Goal: Task Accomplishment & Management: Use online tool/utility

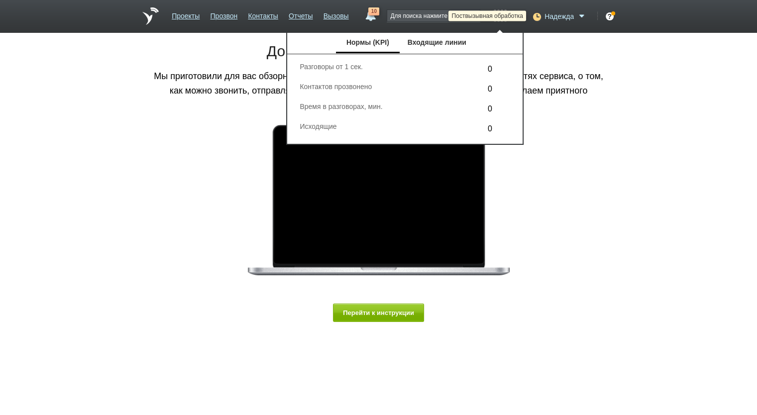
click at [538, 14] on icon at bounding box center [535, 16] width 13 height 10
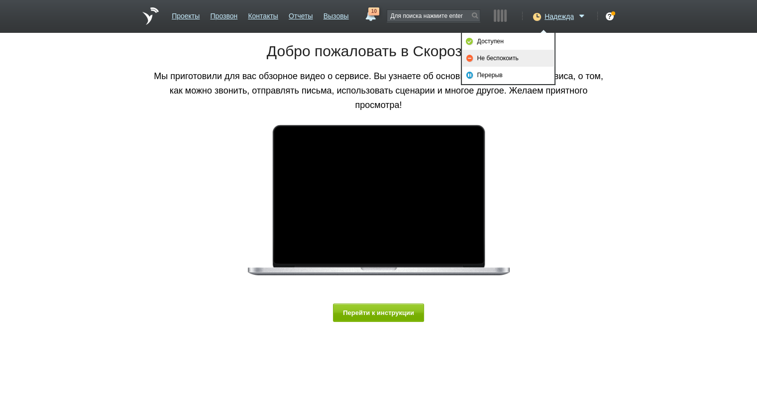
click at [498, 55] on link "Не беспокоить" at bounding box center [508, 58] width 93 height 17
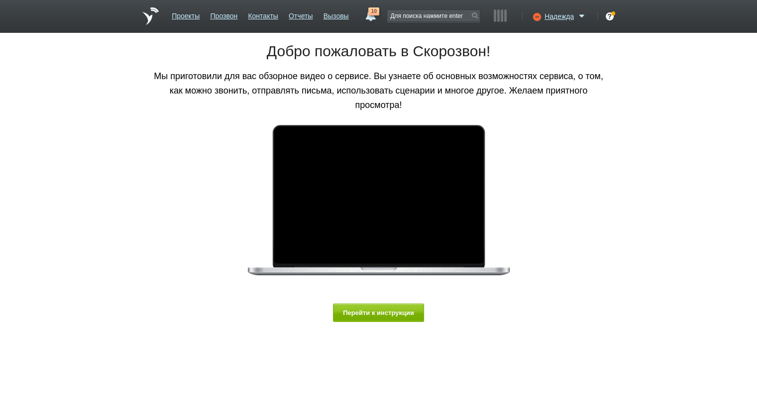
click at [369, 13] on span "10" at bounding box center [373, 11] width 11 height 8
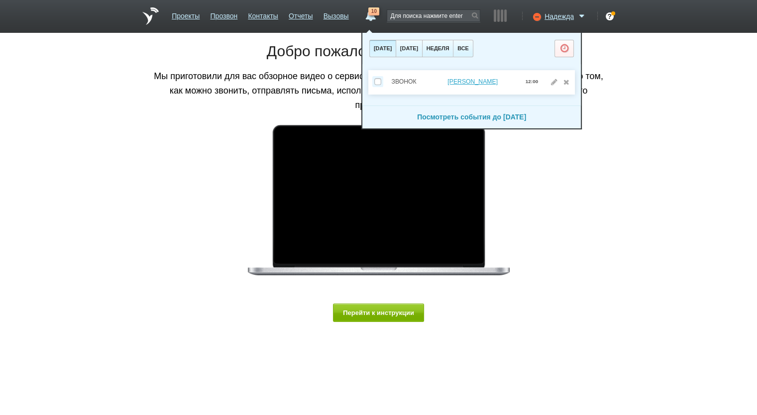
click at [436, 117] on link "Посмотреть события до 19 августа" at bounding box center [471, 117] width 109 height 8
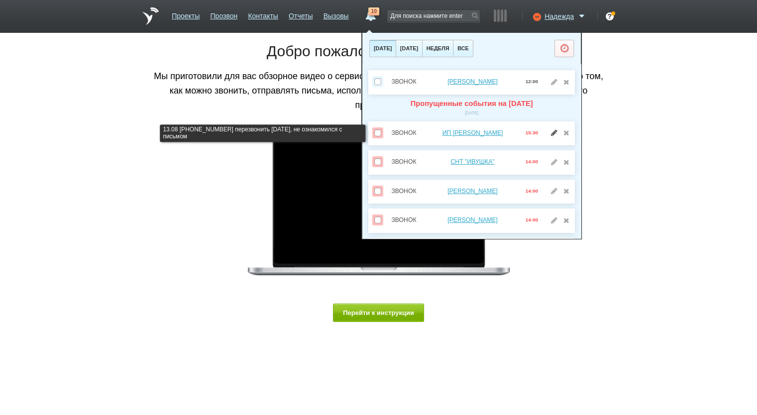
click at [549, 133] on link at bounding box center [554, 132] width 10 height 7
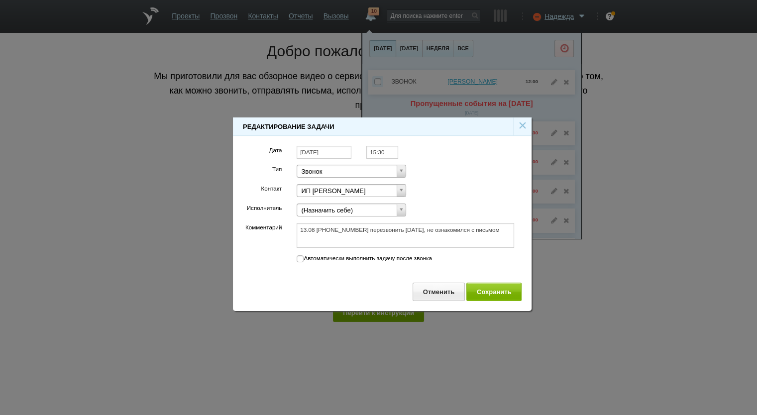
click at [335, 154] on input "[DATE]" at bounding box center [324, 152] width 55 height 13
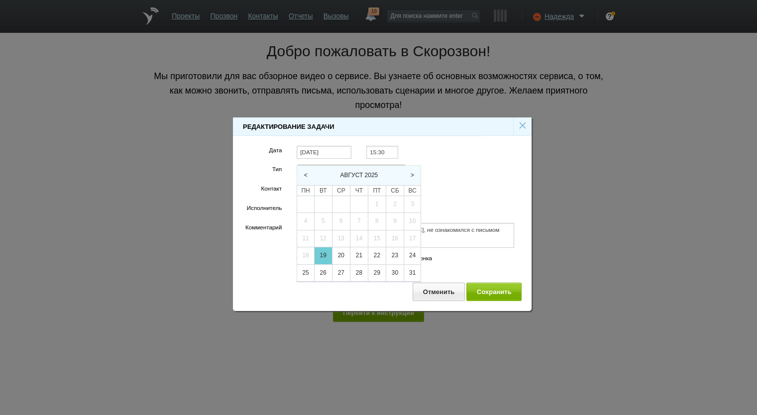
click at [326, 254] on div "19" at bounding box center [323, 255] width 17 height 17
type input "[DATE]"
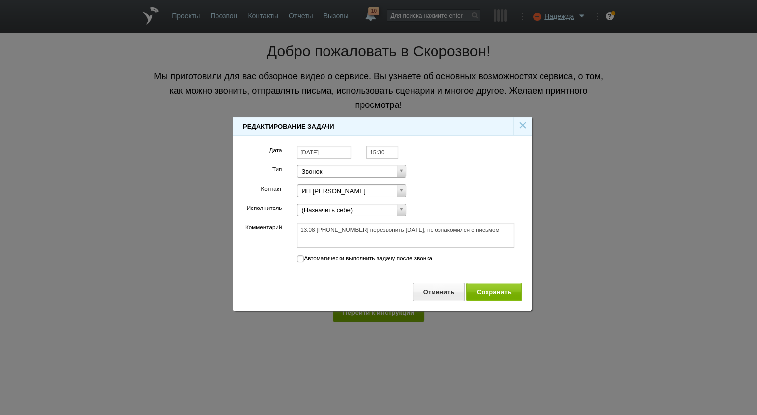
click at [478, 281] on div "Отменить Сохранить" at bounding box center [382, 295] width 299 height 31
drag, startPoint x: 480, startPoint y: 295, endPoint x: 450, endPoint y: 100, distance: 197.4
click at [480, 295] on button "Сохранить" at bounding box center [493, 292] width 55 height 18
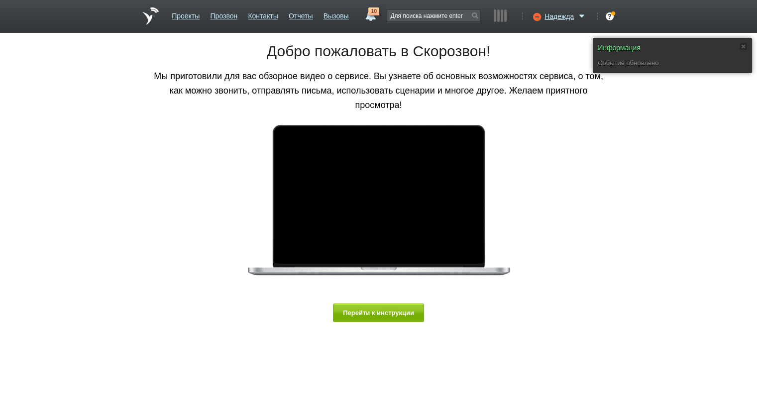
click at [368, 19] on link "10" at bounding box center [370, 13] width 18 height 12
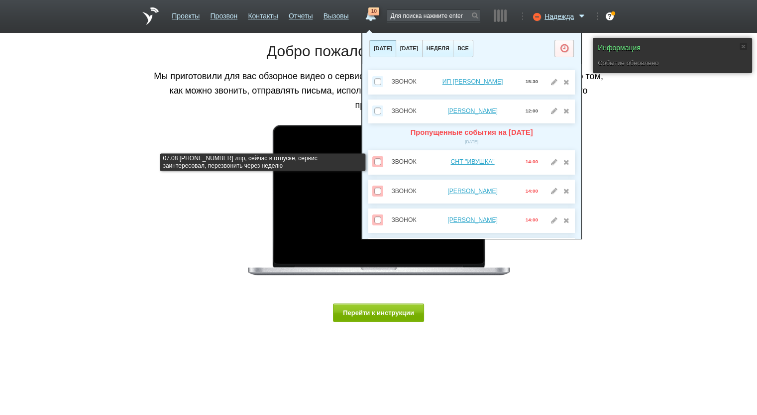
click at [550, 157] on div at bounding box center [560, 161] width 22 height 11
click at [550, 159] on link at bounding box center [554, 161] width 10 height 7
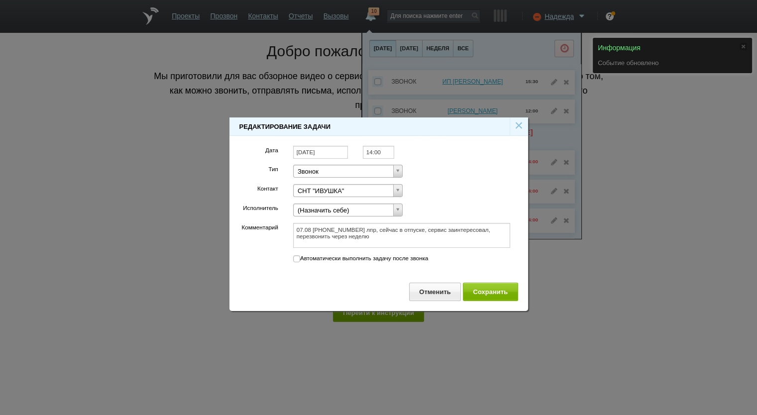
click at [323, 152] on input "[DATE]" at bounding box center [320, 152] width 55 height 13
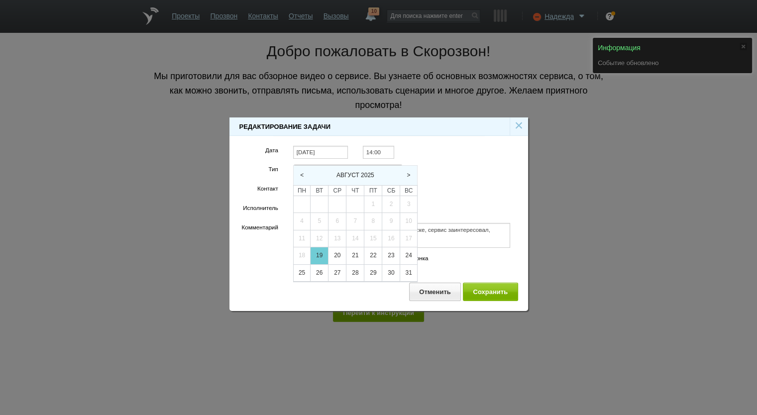
click at [321, 255] on div "19" at bounding box center [319, 255] width 17 height 17
type input "[DATE]"
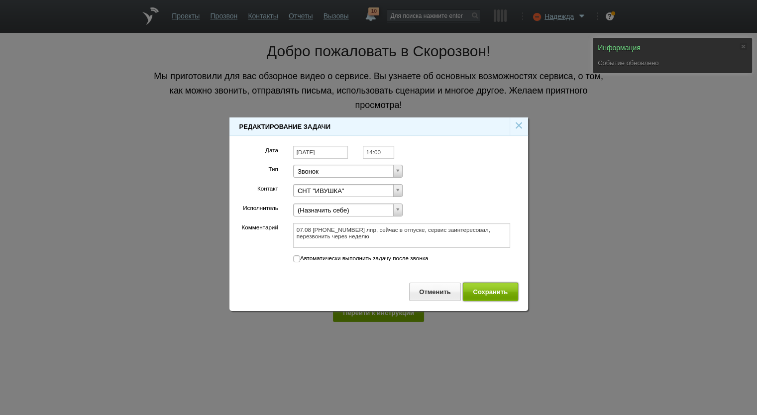
click at [505, 290] on button "Сохранить" at bounding box center [490, 292] width 55 height 18
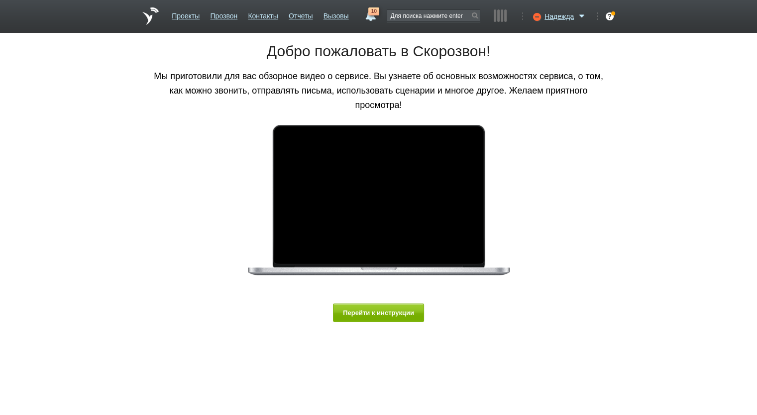
click at [364, 22] on div "10 19 августа 2025 завтра неделя все Звонок ИП Рубель Сергей Юрьевич 15:30 Звон…" at bounding box center [370, 16] width 18 height 18
click at [366, 17] on link "10" at bounding box center [370, 13] width 18 height 12
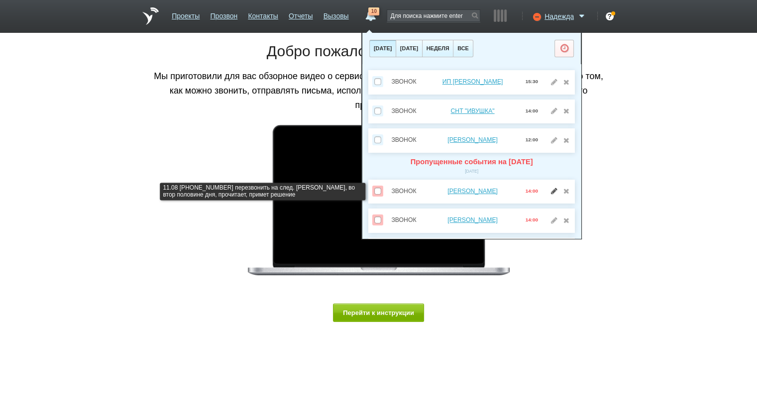
click at [549, 191] on link at bounding box center [554, 191] width 10 height 7
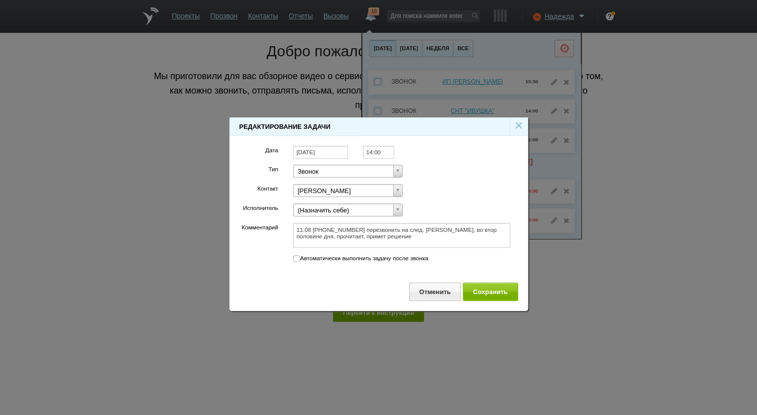
click at [328, 153] on input "[DATE]" at bounding box center [320, 152] width 55 height 13
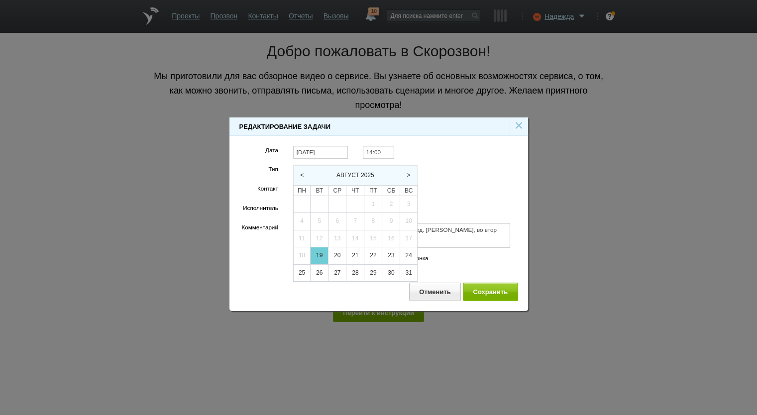
click at [320, 254] on div "19" at bounding box center [319, 255] width 17 height 17
type input "[DATE]"
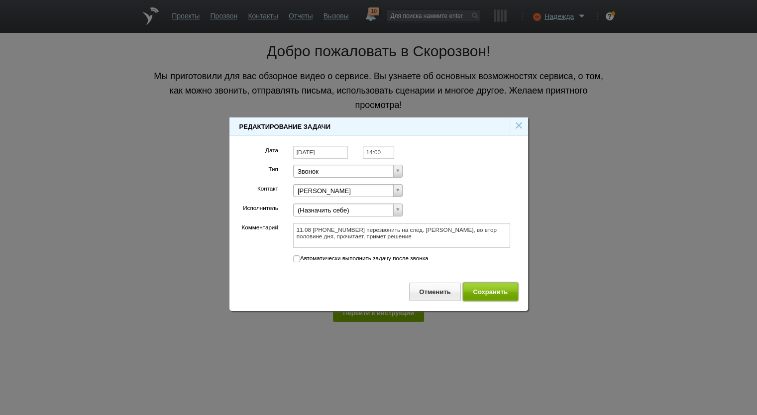
click at [482, 292] on button "Сохранить" at bounding box center [490, 292] width 55 height 18
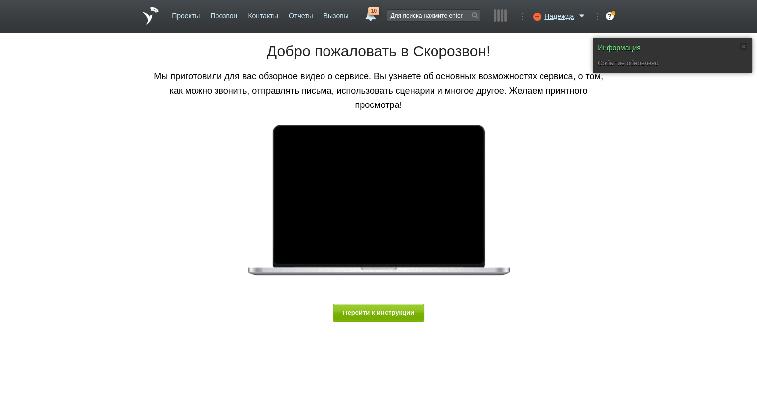
click at [378, 14] on span "10" at bounding box center [373, 11] width 11 height 8
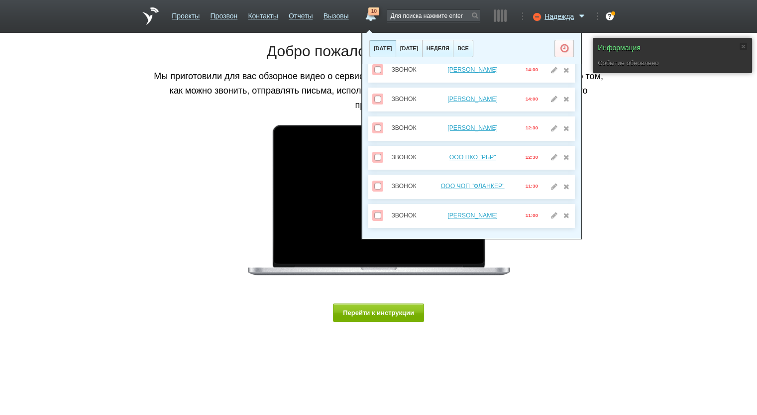
scroll to position [101, 0]
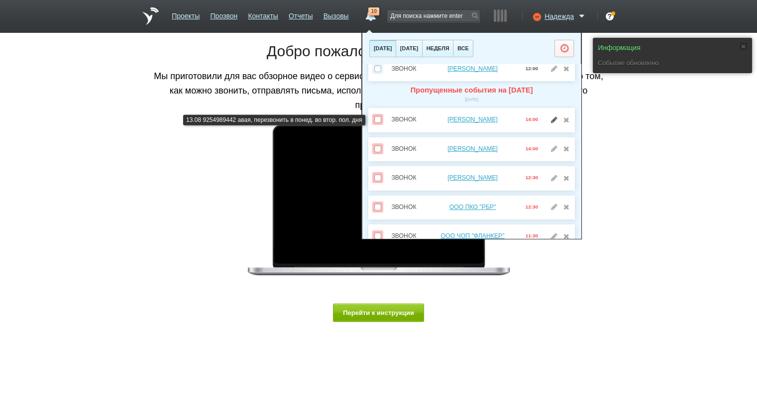
click at [549, 120] on link at bounding box center [554, 119] width 10 height 7
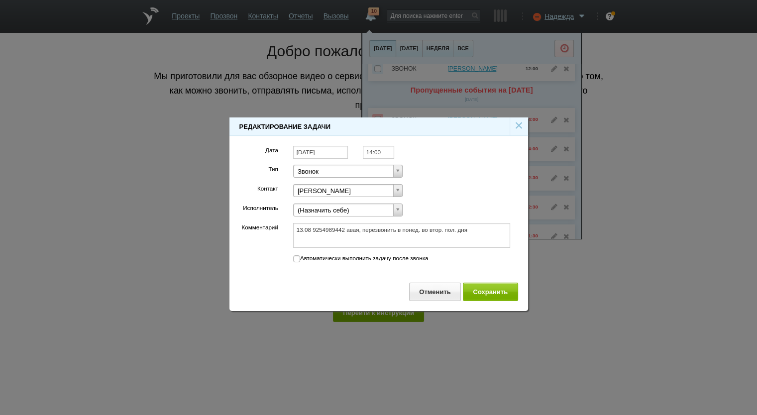
click at [329, 153] on input "[DATE]" at bounding box center [320, 152] width 55 height 13
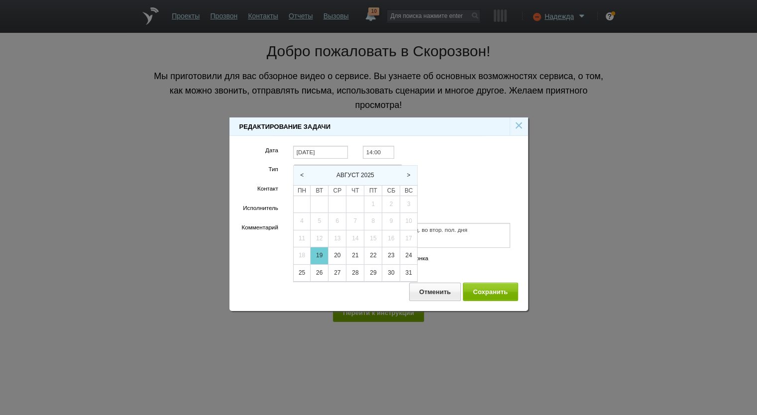
click at [323, 252] on div "19" at bounding box center [319, 255] width 17 height 17
type input "[DATE]"
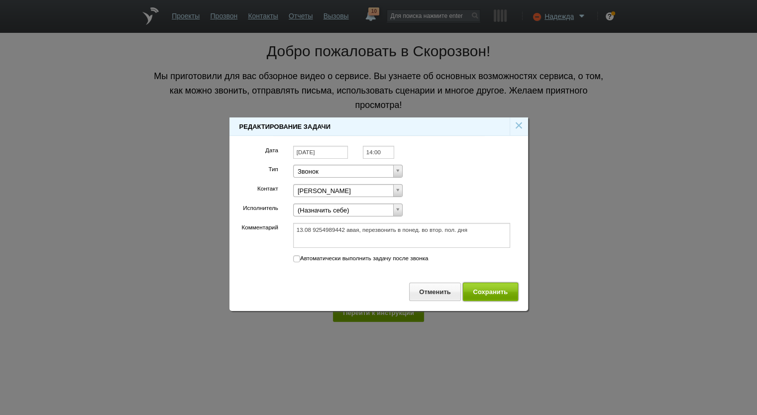
click at [487, 293] on button "Сохранить" at bounding box center [490, 292] width 55 height 18
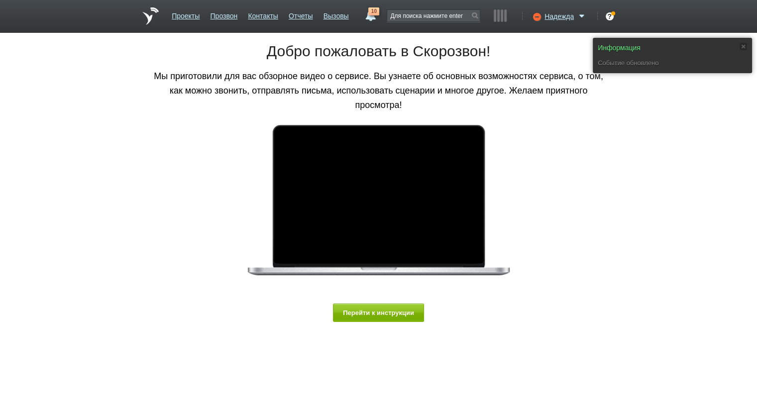
click at [369, 14] on span "10" at bounding box center [373, 11] width 11 height 8
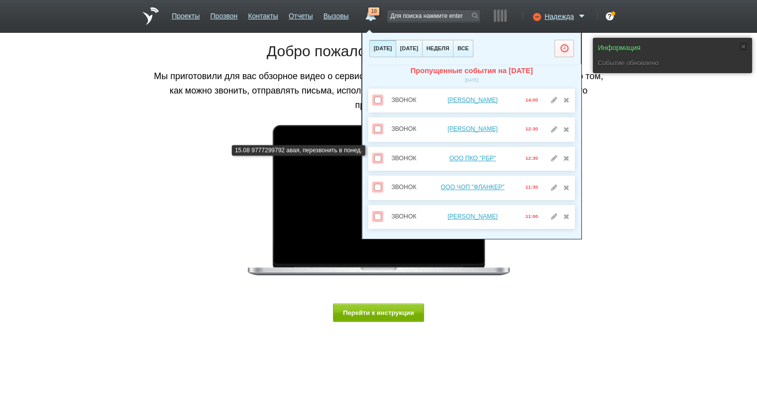
scroll to position [150, 0]
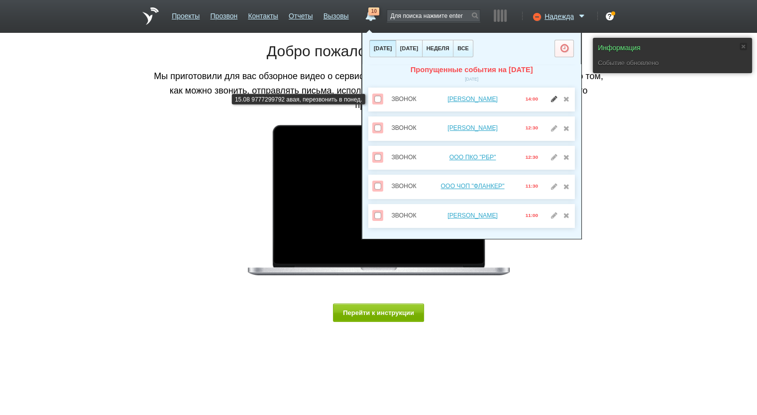
click at [549, 97] on link at bounding box center [554, 99] width 10 height 7
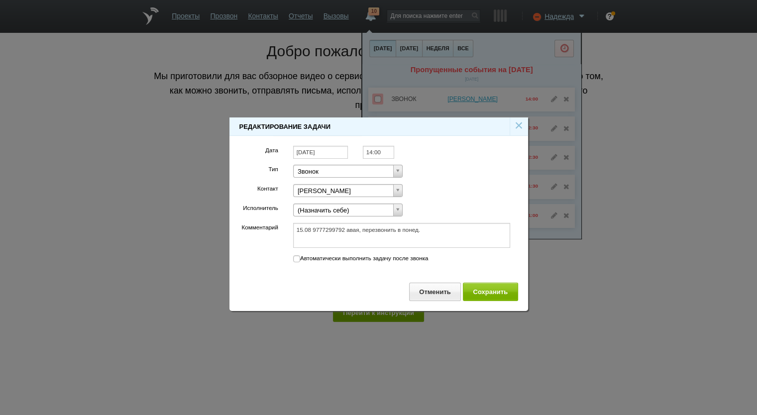
click at [327, 156] on input "[DATE]" at bounding box center [320, 152] width 55 height 13
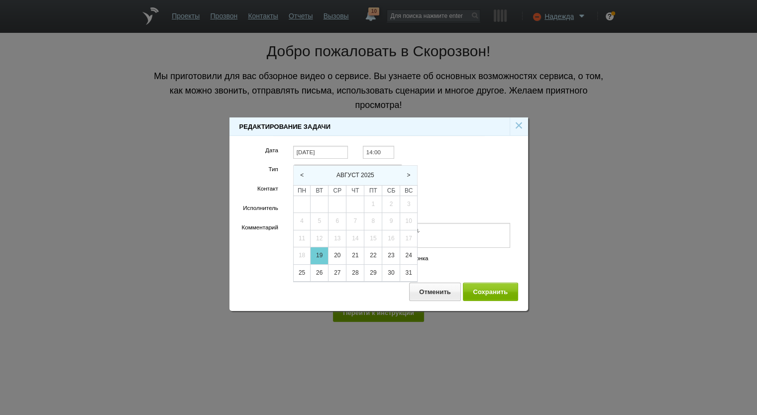
click at [323, 255] on div "19" at bounding box center [319, 255] width 17 height 17
type input "[DATE]"
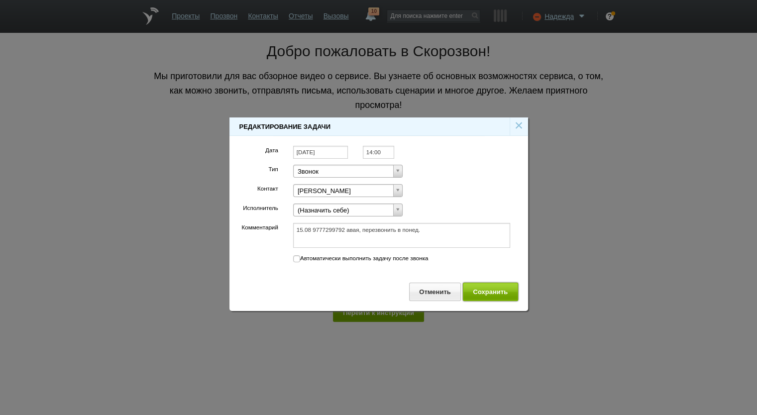
click at [471, 291] on button "Сохранить" at bounding box center [490, 292] width 55 height 18
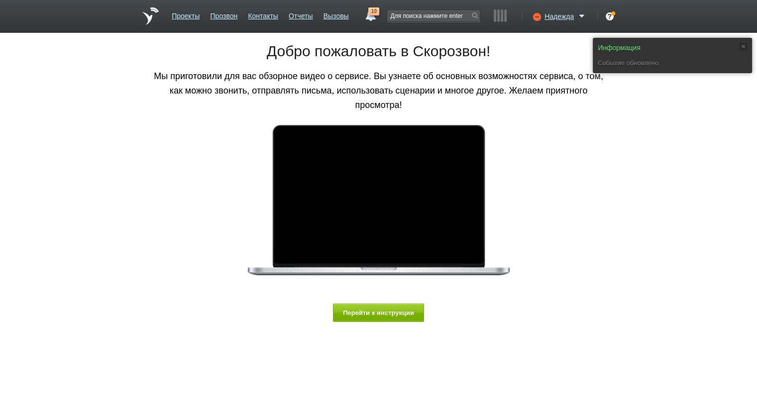
click at [372, 8] on span "10" at bounding box center [373, 11] width 11 height 8
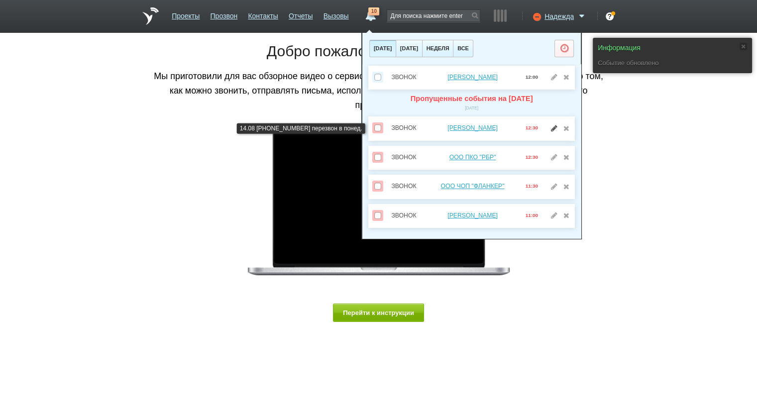
click at [549, 129] on link at bounding box center [554, 127] width 10 height 7
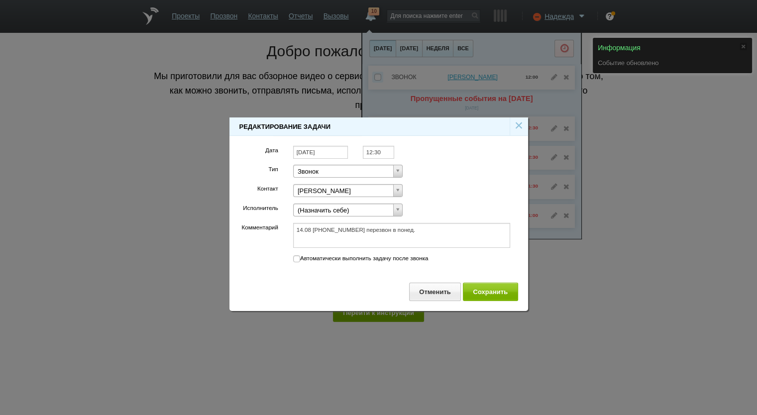
click at [328, 156] on input "[DATE]" at bounding box center [320, 152] width 55 height 13
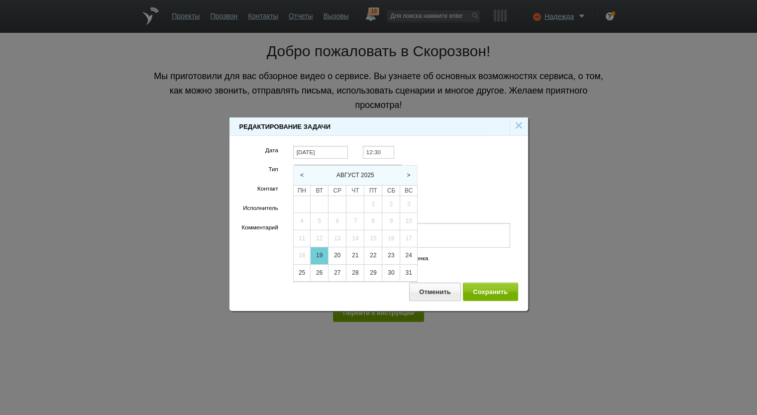
click at [324, 252] on div "19" at bounding box center [319, 255] width 17 height 17
type input "[DATE]"
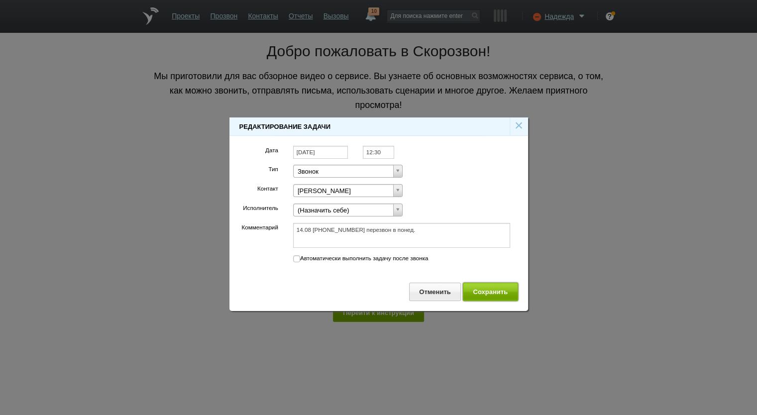
click at [478, 288] on button "Сохранить" at bounding box center [490, 292] width 55 height 18
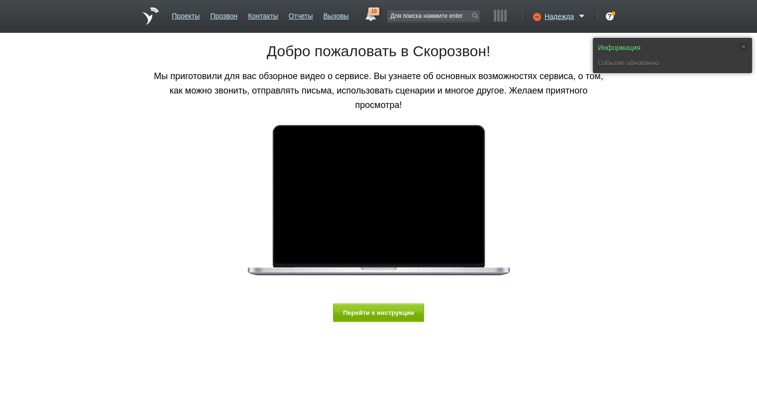
click at [364, 10] on link "10" at bounding box center [370, 13] width 18 height 12
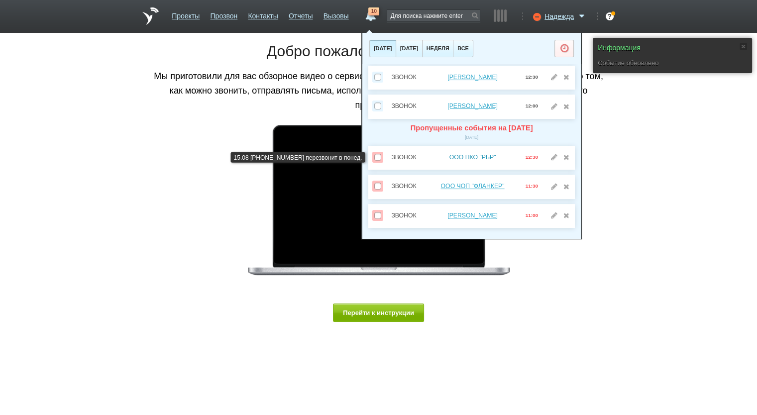
click at [464, 159] on link "ООО ПКО "РБР"" at bounding box center [472, 157] width 47 height 7
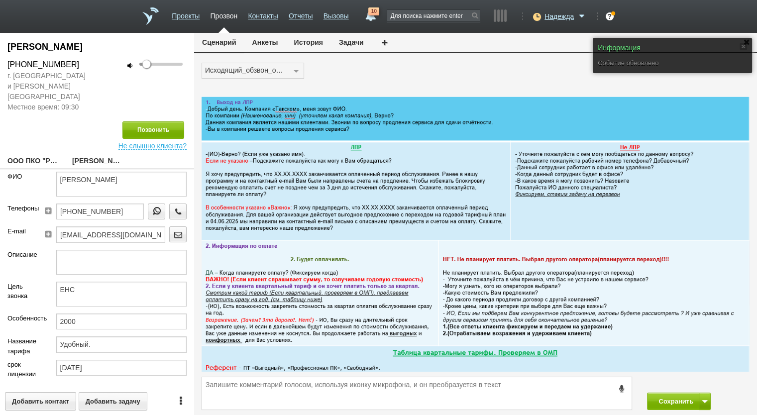
click at [346, 42] on button "Задачи" at bounding box center [351, 42] width 41 height 19
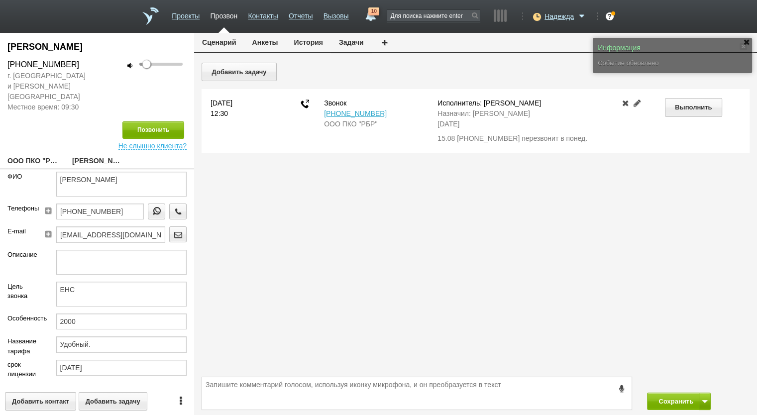
click at [635, 103] on link at bounding box center [637, 103] width 12 height 8
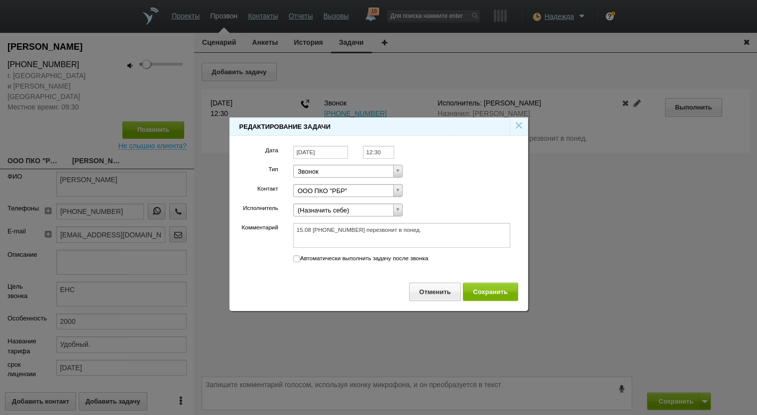
click at [319, 148] on input "[DATE]" at bounding box center [320, 152] width 55 height 13
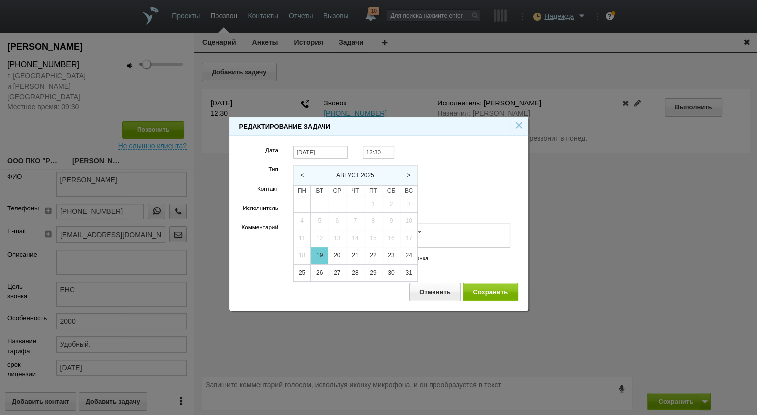
click at [321, 251] on div "19" at bounding box center [319, 255] width 17 height 17
type input "[DATE]"
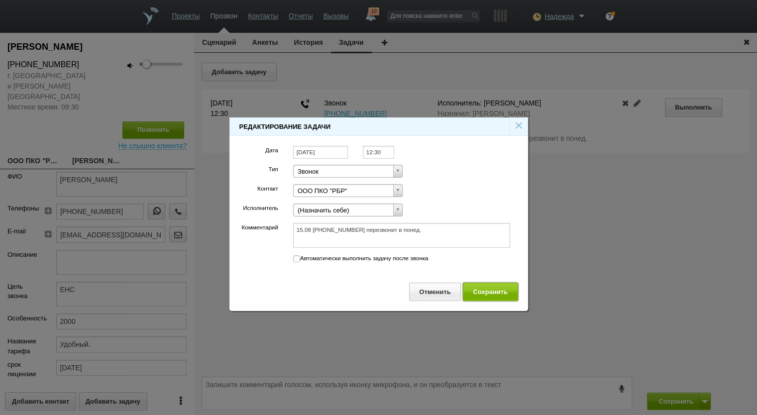
drag, startPoint x: 490, startPoint y: 284, endPoint x: 378, endPoint y: 98, distance: 217.7
click at [490, 283] on button "Сохранить" at bounding box center [490, 292] width 55 height 18
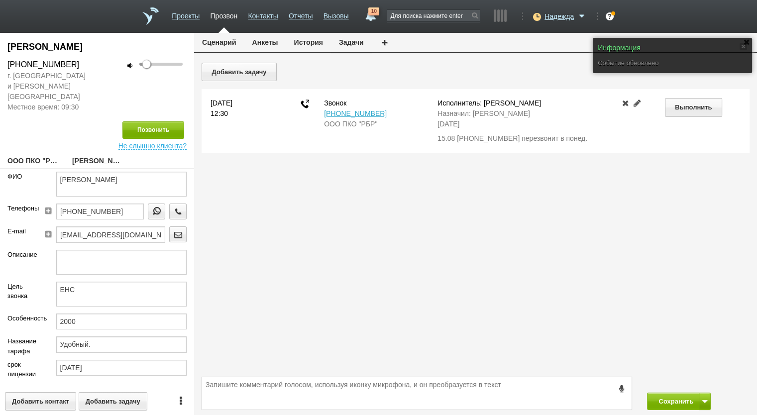
click at [367, 23] on div "10 19 августа 2025 завтра неделя все Звонок ИП Рубель Сергей Юрьевич 15:30 Звон…" at bounding box center [370, 16] width 18 height 18
click at [353, 13] on ul "Проекты Прозвон Контакты Отчеты Вызовы" at bounding box center [261, 20] width 188 height 26
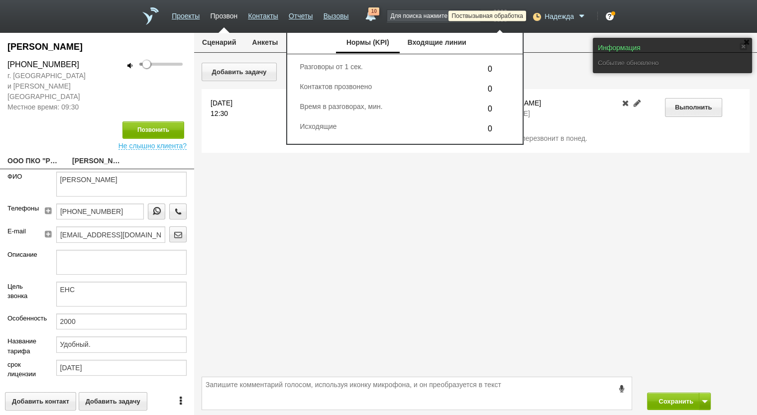
click at [530, 14] on icon at bounding box center [535, 16] width 13 height 10
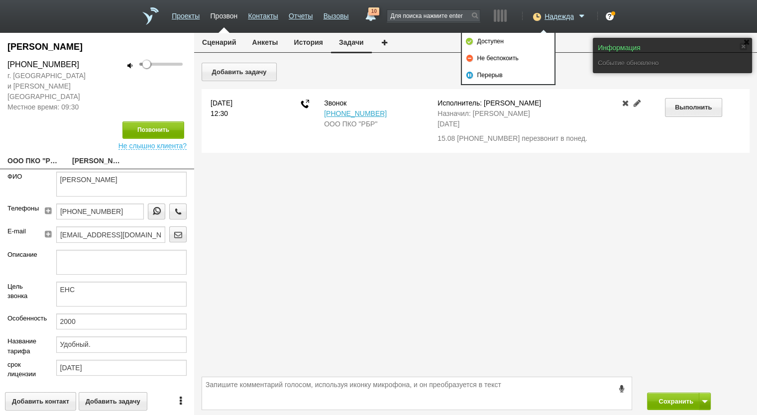
drag, startPoint x: 522, startPoint y: 56, endPoint x: 417, endPoint y: 31, distance: 107.9
click at [521, 57] on link "Не беспокоить" at bounding box center [508, 58] width 93 height 17
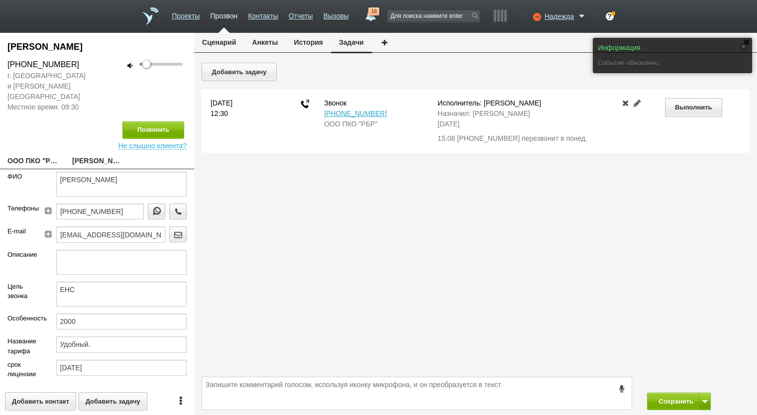
click at [369, 15] on span "10" at bounding box center [373, 11] width 11 height 8
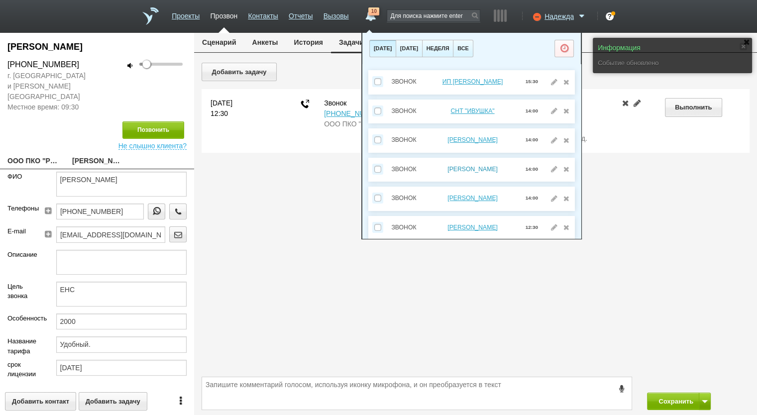
scroll to position [150, 0]
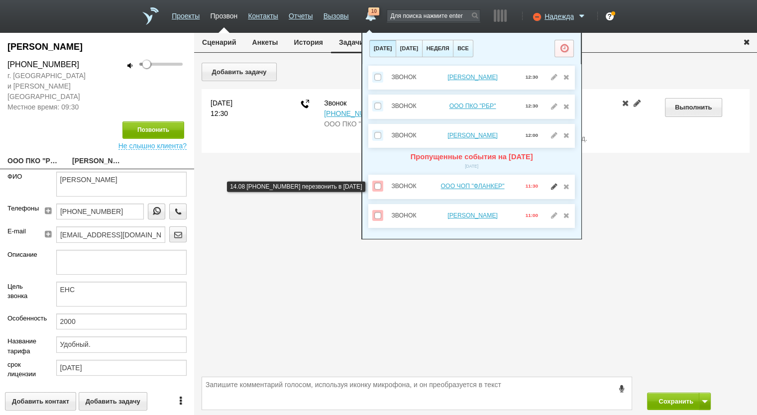
click at [549, 186] on link at bounding box center [554, 186] width 10 height 7
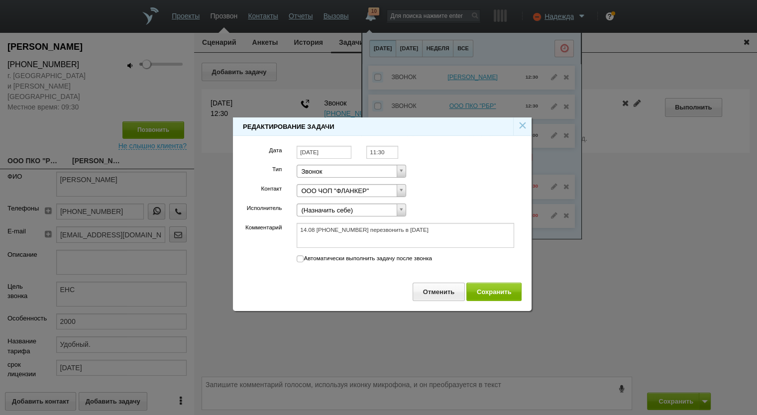
click at [333, 151] on input "[DATE]" at bounding box center [324, 152] width 55 height 13
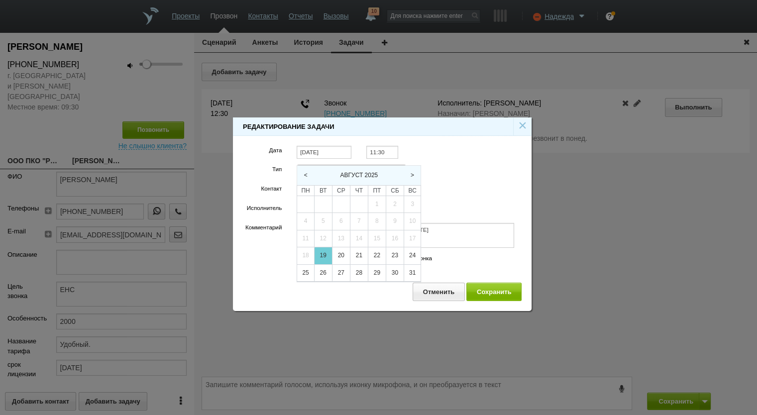
click at [329, 255] on div "19" at bounding box center [323, 255] width 17 height 17
type input "[DATE]"
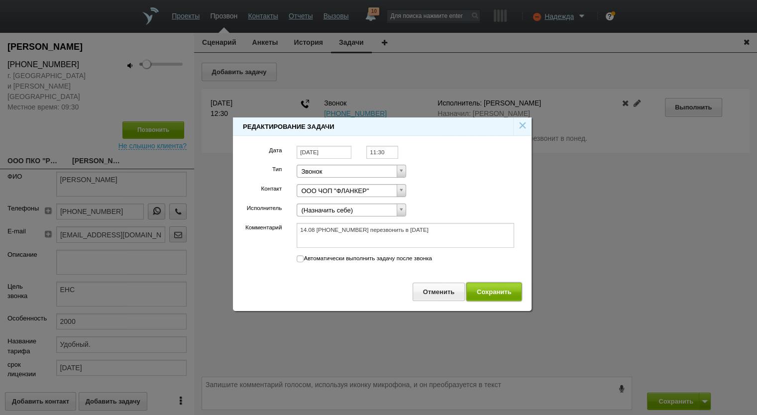
click at [500, 291] on button "Сохранить" at bounding box center [493, 292] width 55 height 18
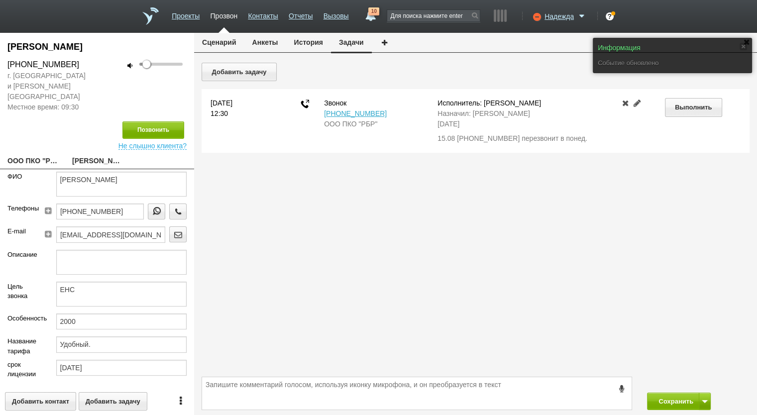
click at [377, 11] on span "10" at bounding box center [373, 11] width 11 height 8
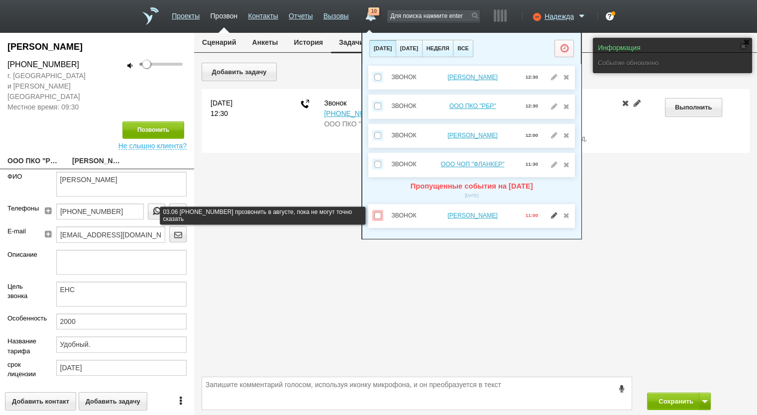
click at [551, 214] on link at bounding box center [554, 215] width 10 height 7
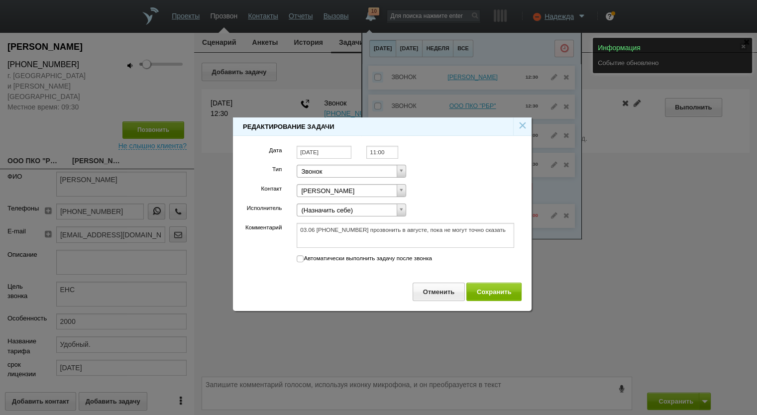
click at [325, 154] on input "[DATE]" at bounding box center [324, 152] width 55 height 13
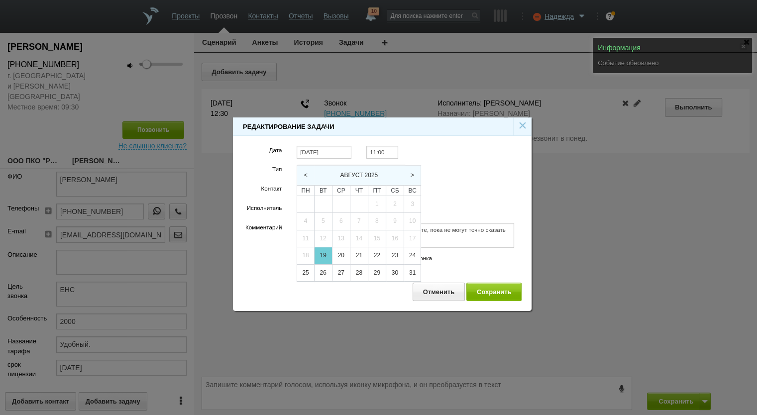
click at [328, 250] on div "19" at bounding box center [323, 255] width 17 height 17
type input "[DATE]"
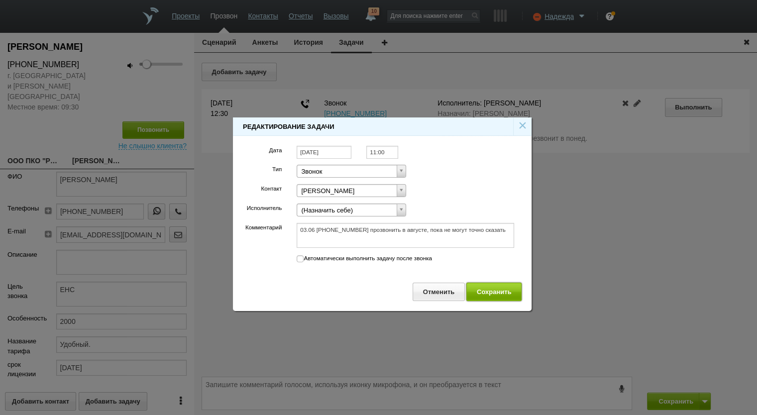
click at [495, 290] on button "Сохранить" at bounding box center [493, 292] width 55 height 18
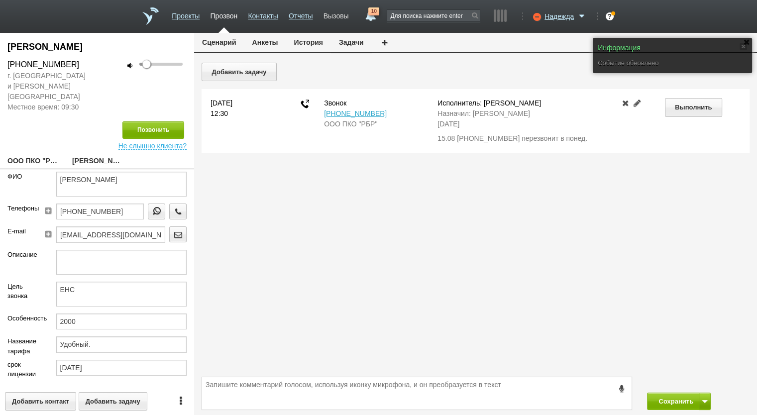
click at [345, 12] on link "Вызовы" at bounding box center [336, 14] width 25 height 14
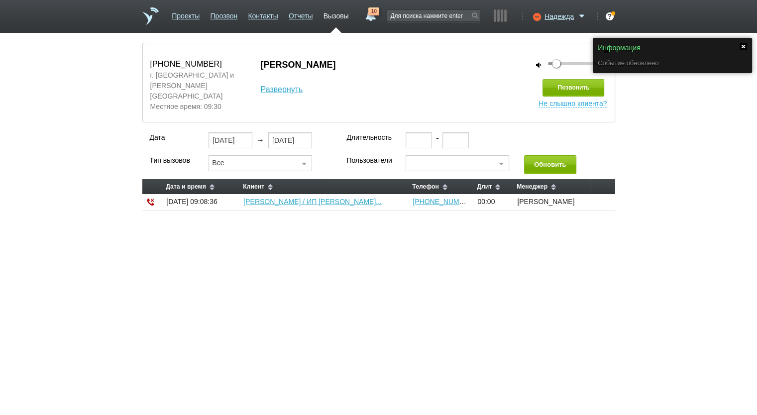
click at [746, 46] on link at bounding box center [743, 46] width 7 height 7
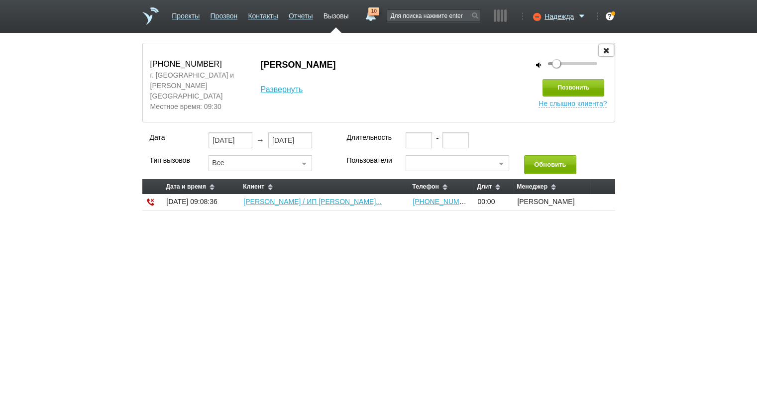
click at [605, 48] on icon "button" at bounding box center [606, 49] width 11 height 7
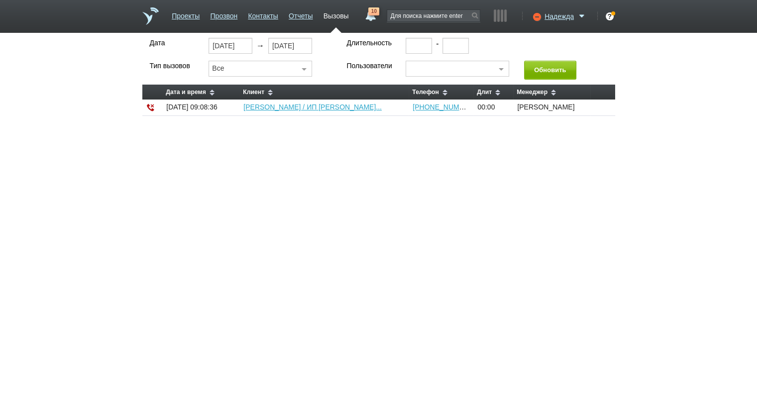
click at [372, 16] on link "10" at bounding box center [370, 13] width 18 height 12
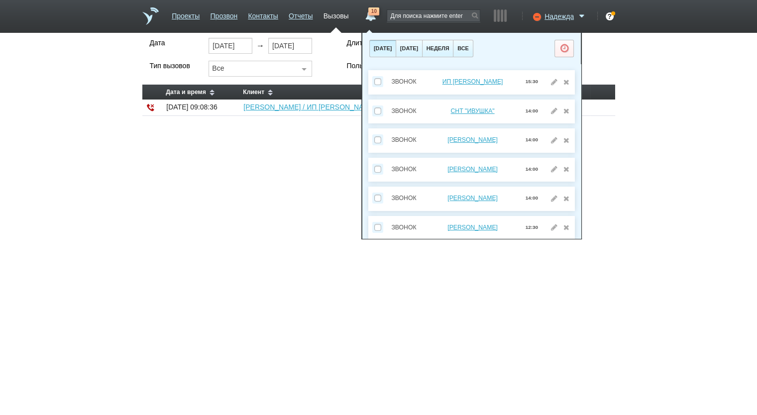
click at [633, 126] on html "Проекты Прозвон Контакты Отчеты Вызовы 10 19 августа 2025 завтра неделя все Зво…" at bounding box center [378, 63] width 757 height 126
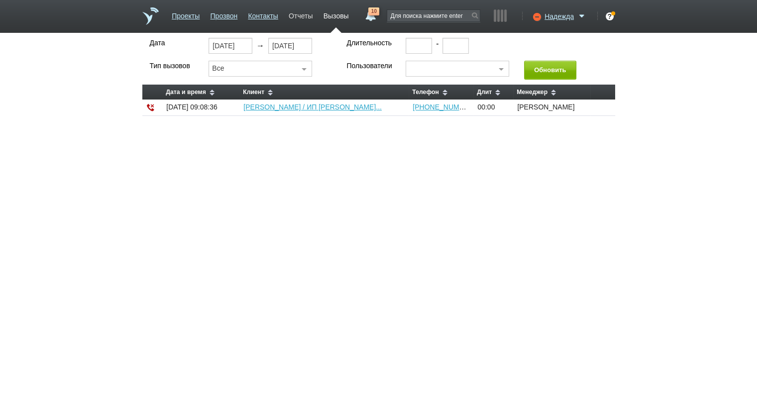
click at [293, 19] on link "Отчеты" at bounding box center [301, 14] width 24 height 14
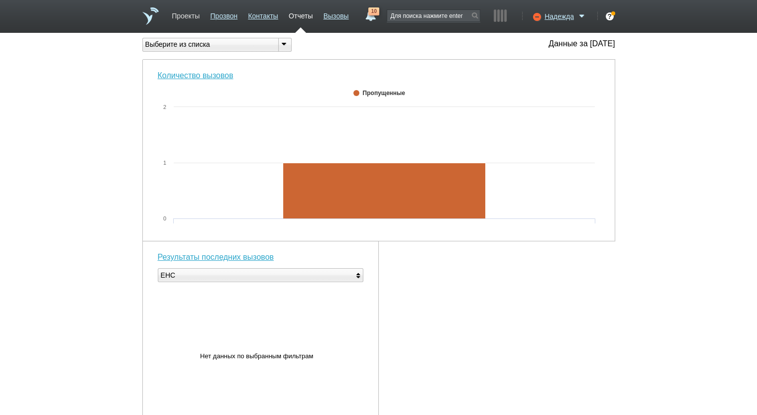
click at [189, 17] on link "Проекты" at bounding box center [186, 14] width 28 height 14
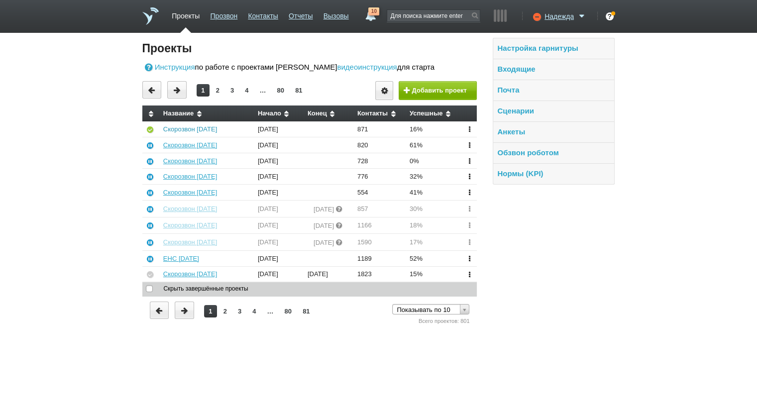
click at [197, 126] on link "Скорозвон [DATE]" at bounding box center [190, 128] width 54 height 7
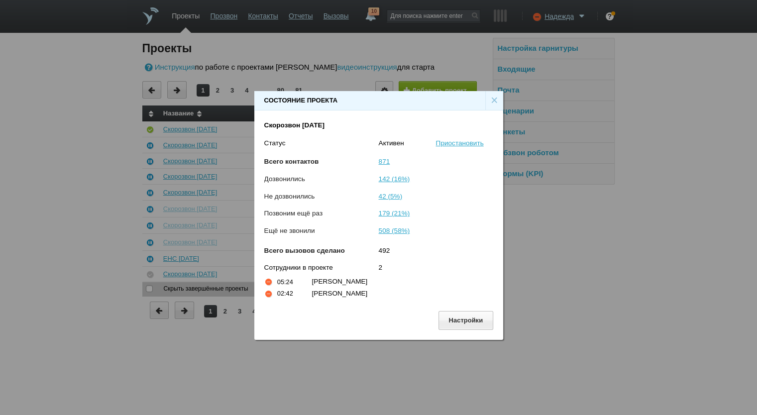
click at [490, 102] on div "×" at bounding box center [494, 100] width 18 height 19
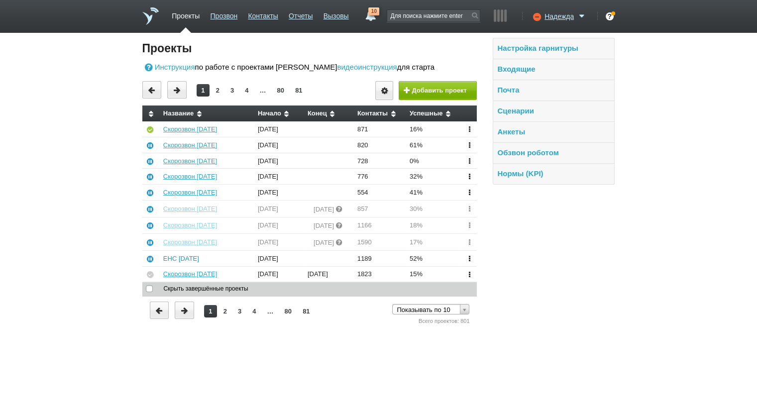
click at [189, 258] on link "ЕНС [DATE]" at bounding box center [181, 258] width 36 height 7
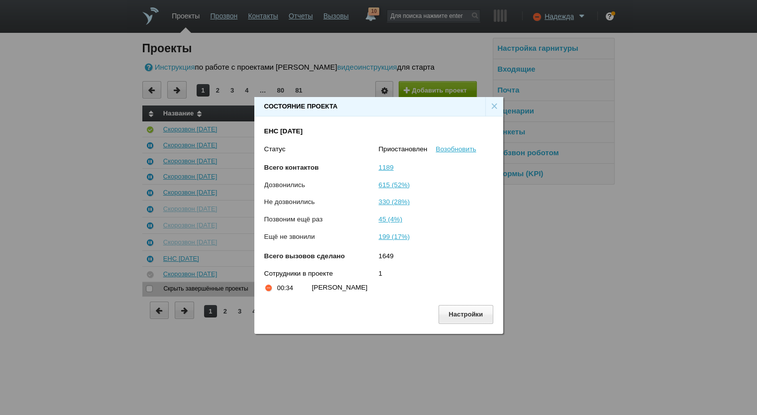
click at [494, 104] on div "×" at bounding box center [494, 106] width 18 height 19
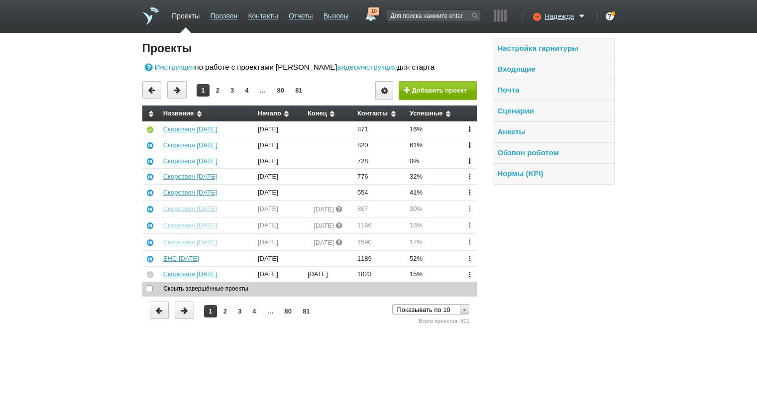
click at [511, 237] on div "Настройка гарнитуры Входящие Почта Сценарии Анкеты Обзвон роботом Нормы (KPI)" at bounding box center [546, 182] width 138 height 289
click at [185, 147] on link "Скорозвон [DATE]" at bounding box center [190, 144] width 54 height 7
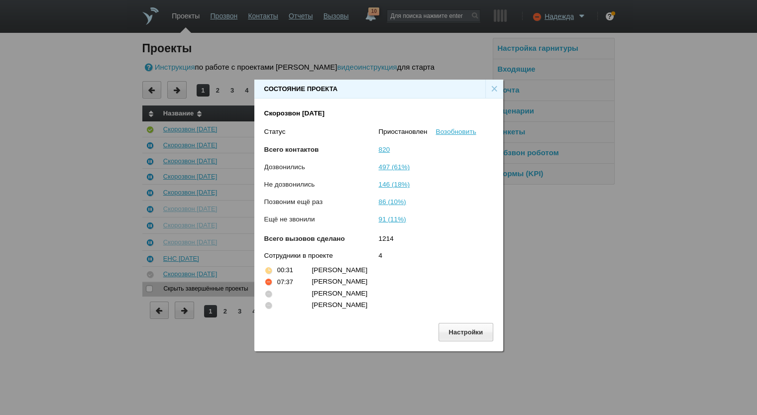
click at [494, 84] on div "×" at bounding box center [494, 89] width 18 height 19
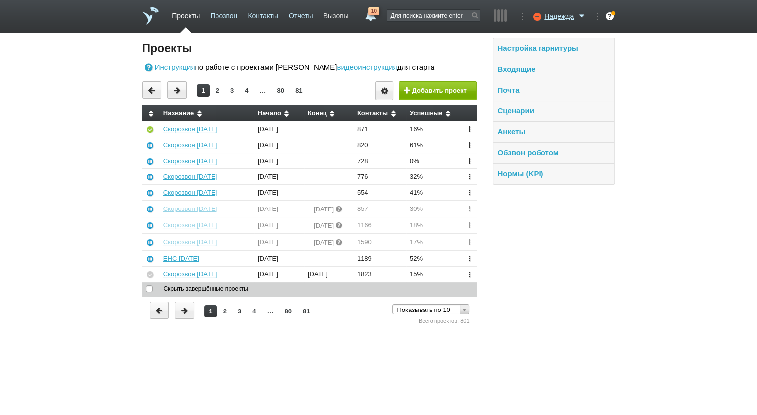
click at [340, 12] on link "Вызовы" at bounding box center [336, 14] width 25 height 14
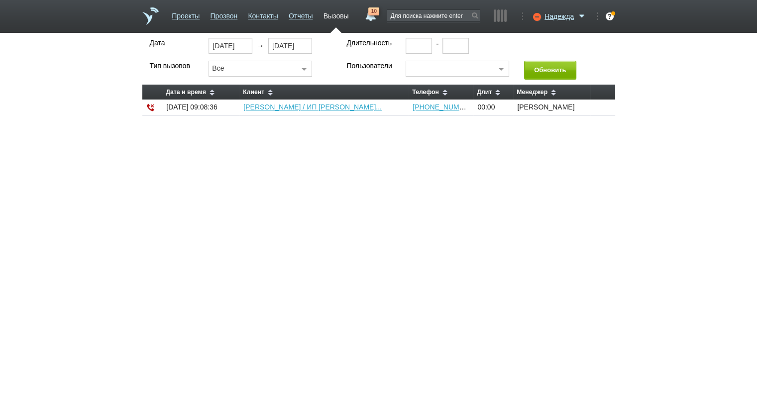
click at [331, 126] on html "Проекты Прозвон Контакты Отчеты Вызовы 10 19 августа 2025 завтра неделя все Зво…" at bounding box center [378, 63] width 757 height 126
click at [197, 16] on link "Проекты" at bounding box center [186, 14] width 28 height 14
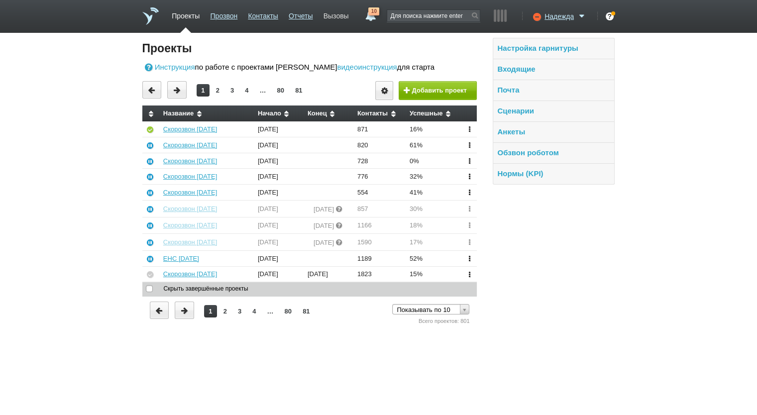
click at [335, 17] on link "Вызовы" at bounding box center [336, 14] width 25 height 14
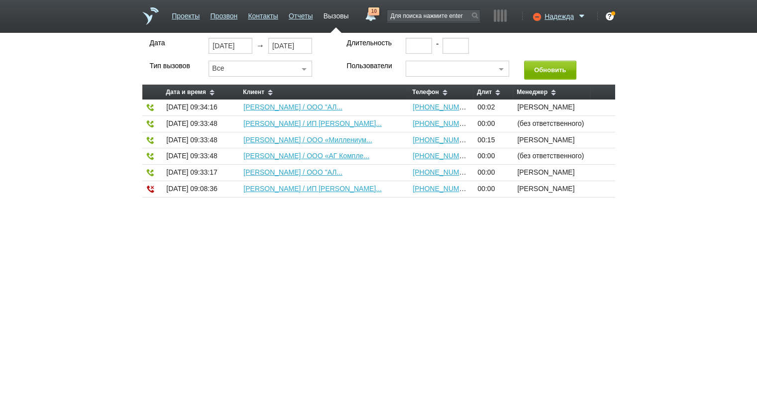
click at [367, 17] on link "10" at bounding box center [370, 13] width 18 height 12
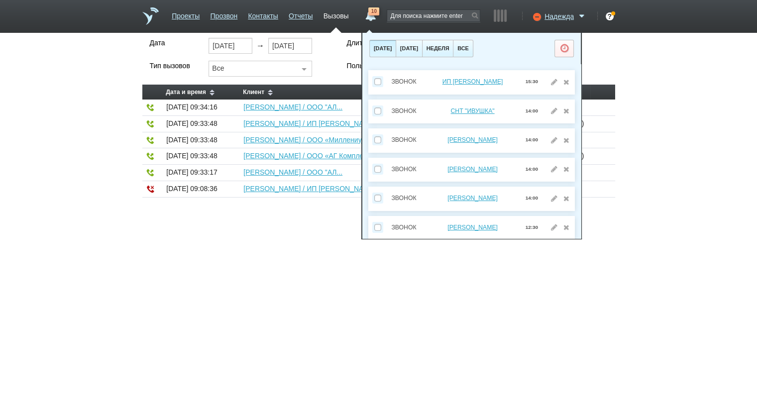
scroll to position [128, 0]
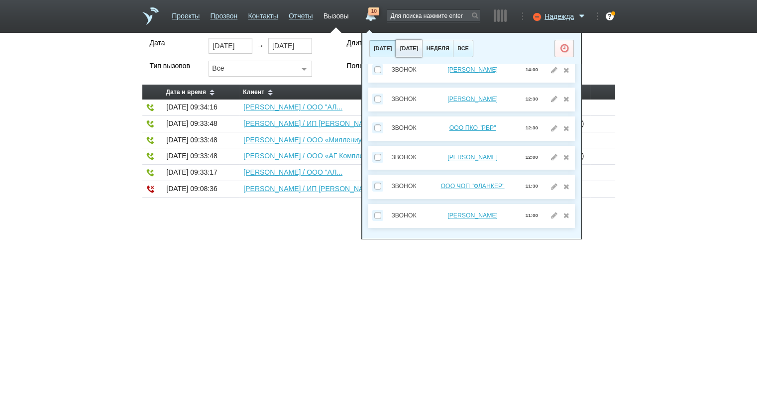
click at [422, 52] on button "[DATE]" at bounding box center [409, 48] width 26 height 17
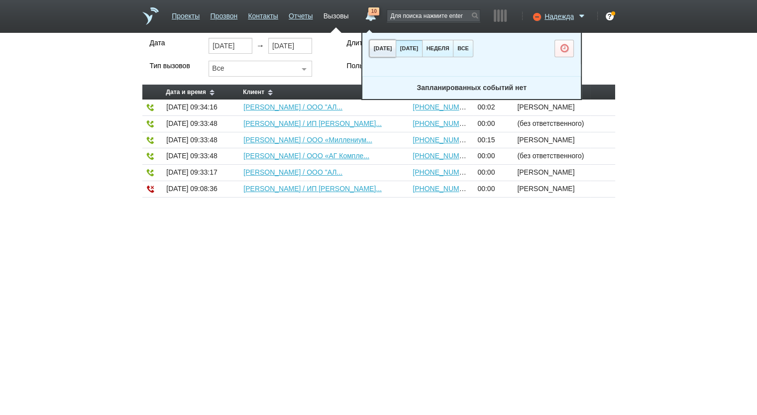
click at [396, 46] on button "[DATE]" at bounding box center [382, 48] width 26 height 17
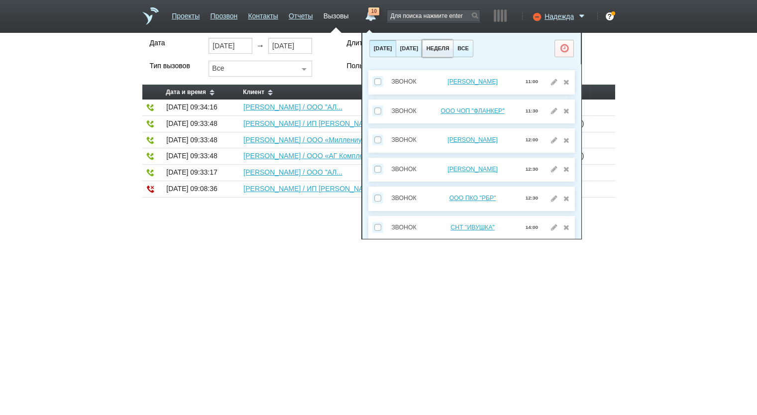
click at [453, 50] on button "неделя" at bounding box center [437, 48] width 31 height 17
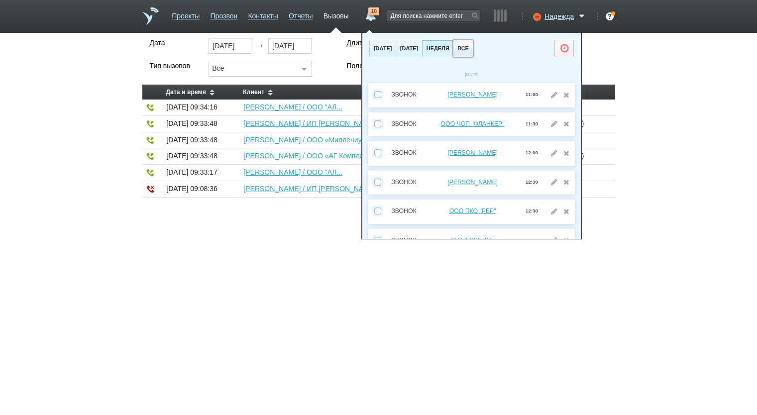
click at [473, 51] on button "все" at bounding box center [463, 48] width 20 height 17
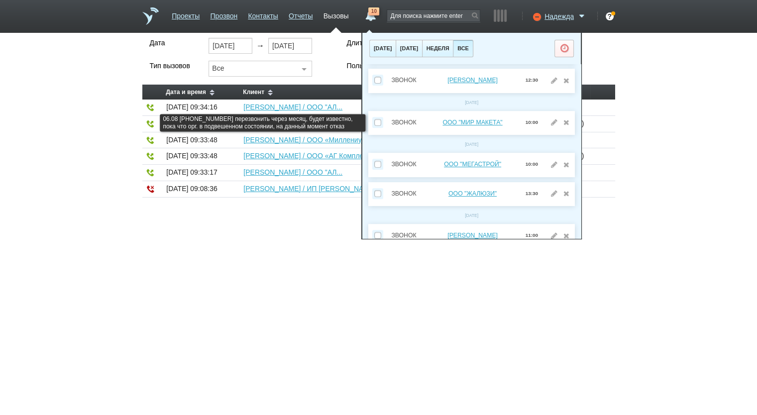
scroll to position [527, 0]
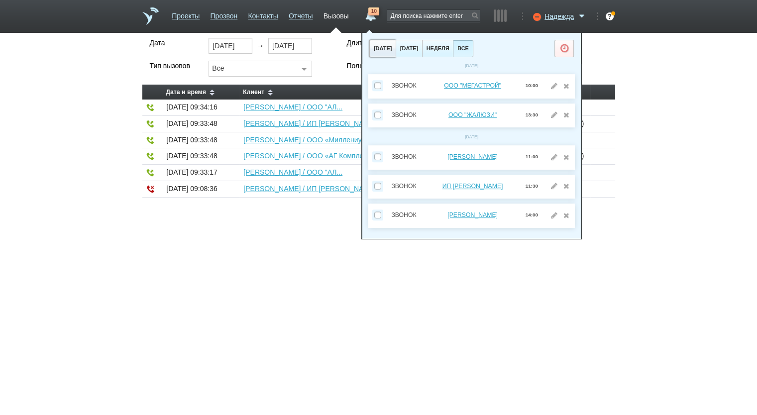
click at [396, 44] on button "[DATE]" at bounding box center [382, 48] width 26 height 17
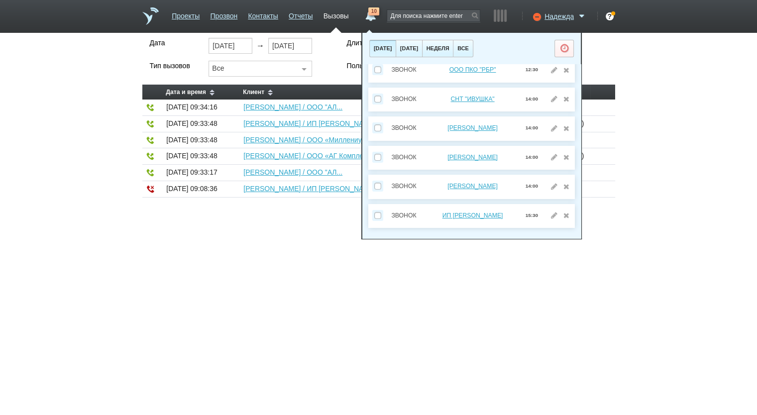
scroll to position [0, 0]
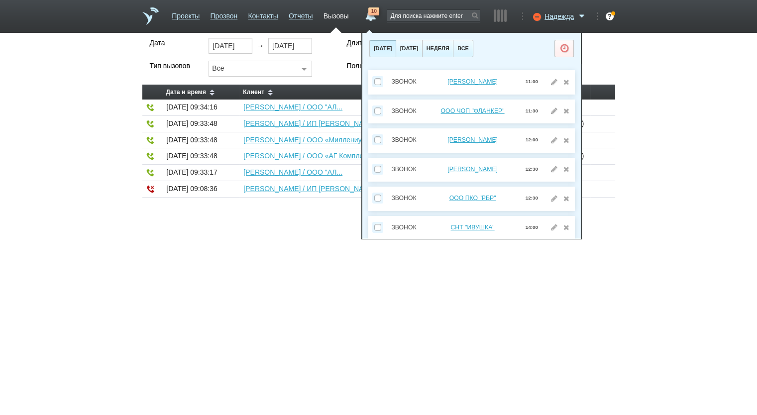
click at [415, 208] on html "Проекты Прозвон Контакты Отчеты Вызовы 10 19 августа 2025 завтра неделя все Зво…" at bounding box center [378, 104] width 757 height 208
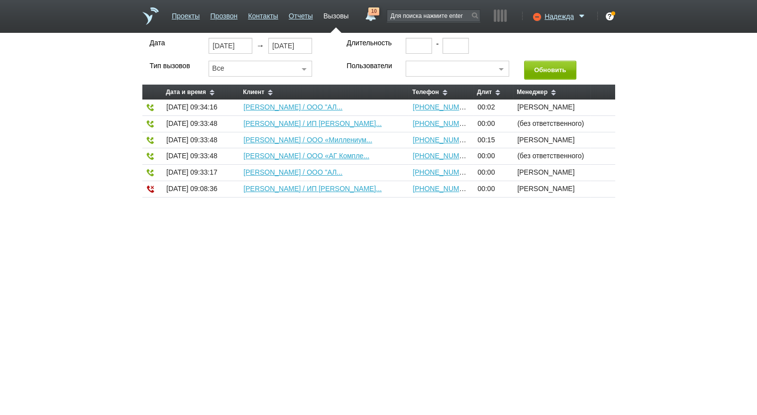
click at [325, 15] on link "Вызовы" at bounding box center [336, 14] width 25 height 14
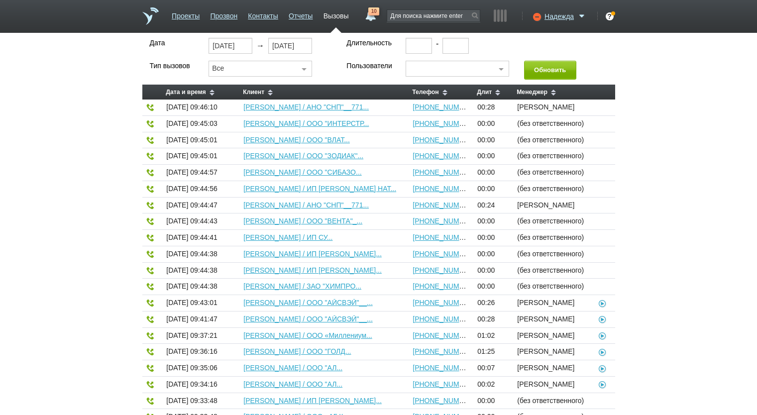
select select "30"
click at [285, 21] on ul "Проекты Прозвон Контакты Отчеты Вызовы" at bounding box center [261, 20] width 188 height 26
click at [292, 16] on link "Отчеты" at bounding box center [301, 14] width 24 height 14
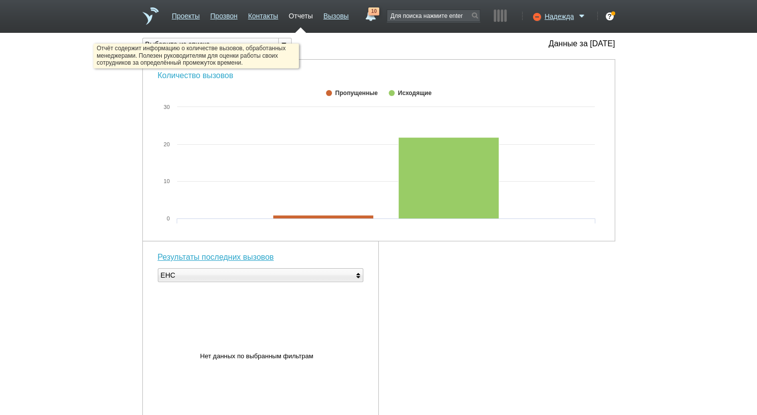
click at [211, 74] on link "Количество вызовов" at bounding box center [196, 75] width 76 height 8
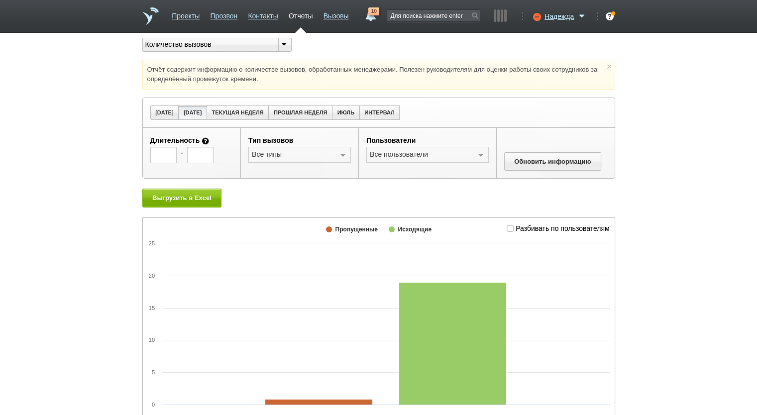
click at [555, 229] on span "Разбивать по пользователям" at bounding box center [563, 228] width 94 height 8
click at [513, 229] on input "Разбивать по пользователям" at bounding box center [510, 226] width 6 height 6
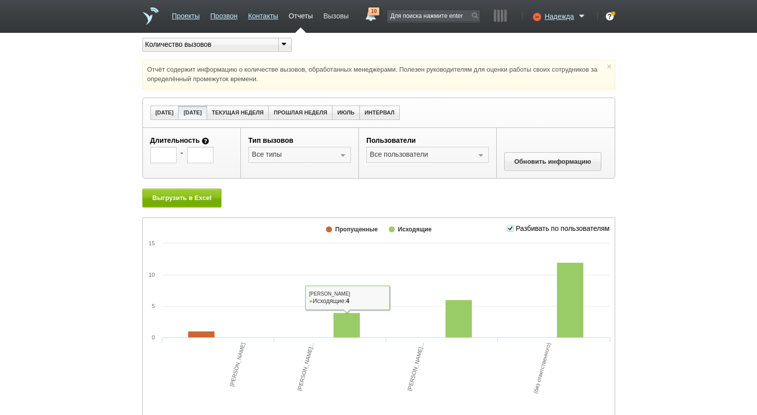
click at [340, 16] on link "Вызовы" at bounding box center [336, 14] width 25 height 14
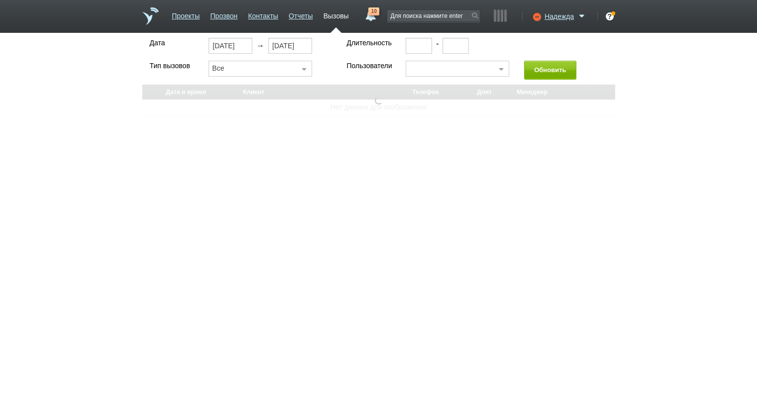
select select "30"
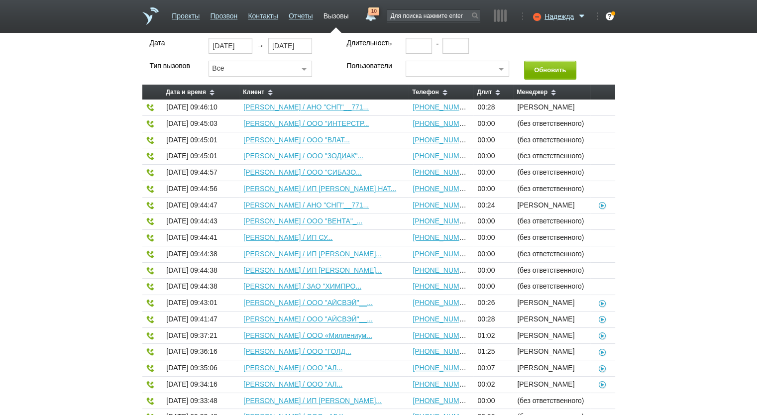
click at [370, 10] on span "10" at bounding box center [373, 11] width 11 height 8
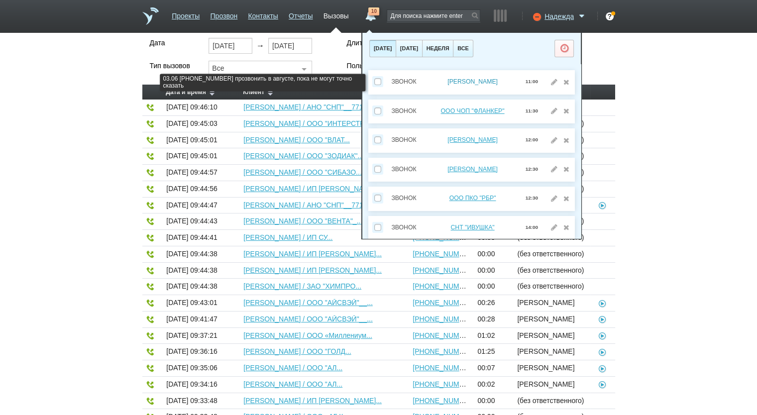
click at [447, 80] on link "[PERSON_NAME]" at bounding box center [472, 81] width 50 height 7
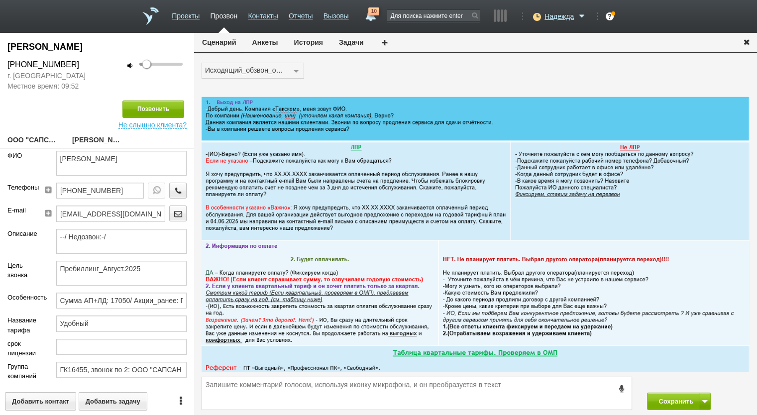
click at [352, 42] on button "Задачи" at bounding box center [351, 42] width 41 height 19
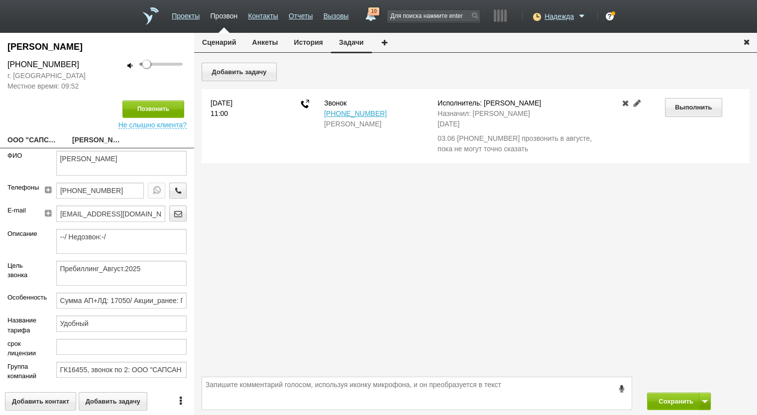
click at [46, 139] on link "ООО "САПСАН ОЙЛ"[EMAIL_ADDRESS][DOMAIN_NAME]" at bounding box center [32, 141] width 50 height 14
type textarea "ООО "САПСАН ОЙЛ"[EMAIL_ADDRESS][DOMAIN_NAME]"
type input "7733452106"
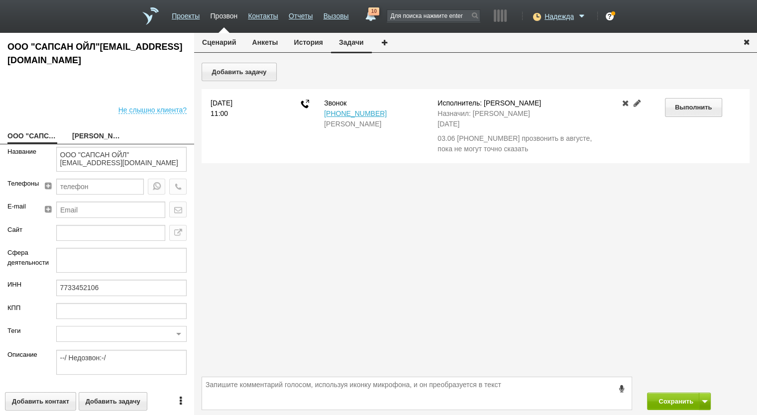
click at [101, 139] on link "[PERSON_NAME]" at bounding box center [97, 137] width 50 height 14
type textarea "[PERSON_NAME]"
type textarea "Пребиллинг_Август.2025"
type input "Сумма АП+ЛД: 17050/ Акции_ранее: Подключение-2024+;"
type input "Удобный"
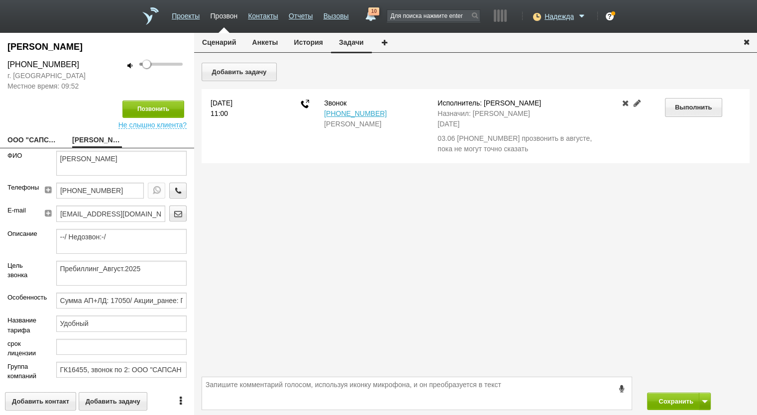
click at [38, 149] on div "[PERSON_NAME] [PHONE_NUMBER] г. [GEOGRAPHIC_DATA] Местное время: 09:52 17 Позво…" at bounding box center [97, 224] width 194 height 382
click at [37, 139] on link "ООО "САПСАН ОЙЛ"[EMAIL_ADDRESS][DOMAIN_NAME]" at bounding box center [32, 141] width 50 height 14
type textarea "ООО "САПСАН ОЙЛ"[EMAIL_ADDRESS][DOMAIN_NAME]"
type input "7733452106"
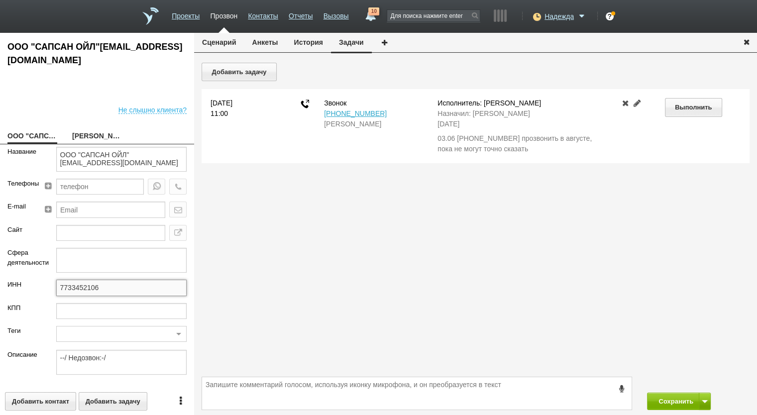
drag, startPoint x: 118, startPoint y: 291, endPoint x: 26, endPoint y: 285, distance: 91.8
click at [26, 285] on div "ИНН 7733452106" at bounding box center [97, 291] width 194 height 23
click at [282, 404] on textarea at bounding box center [417, 393] width 430 height 32
click at [725, 175] on div "Добавить задачу [DATE] 11:00 Звонок [PHONE_NUMBER] [PERSON_NAME]: [PERSON_NAME]…" at bounding box center [475, 217] width 563 height 309
click at [104, 137] on link "[PERSON_NAME]" at bounding box center [97, 137] width 50 height 14
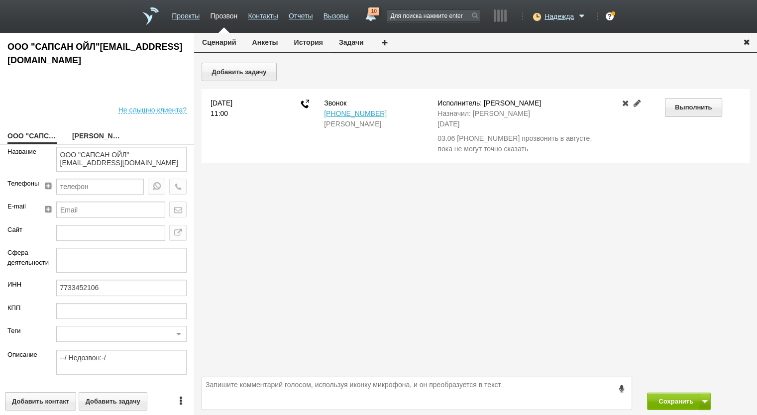
type textarea "[PERSON_NAME]"
type textarea "Пребиллинг_Август.2025"
type input "Сумма АП+ЛД: 17050/ Акции_ранее: Подключение-2024+;"
type input "Удобный"
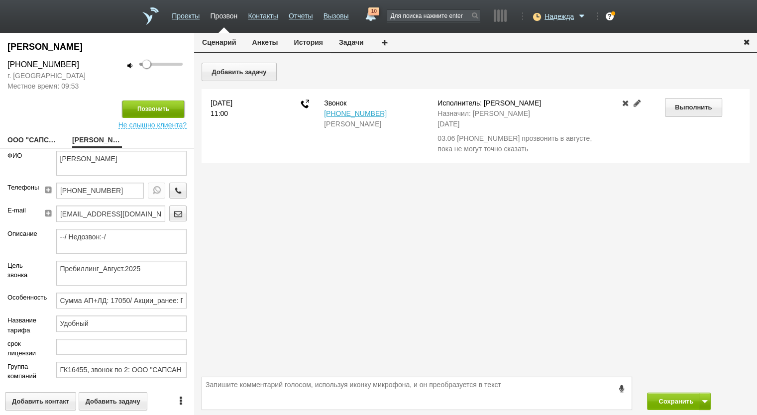
click at [150, 104] on button "Позвонить" at bounding box center [153, 109] width 62 height 17
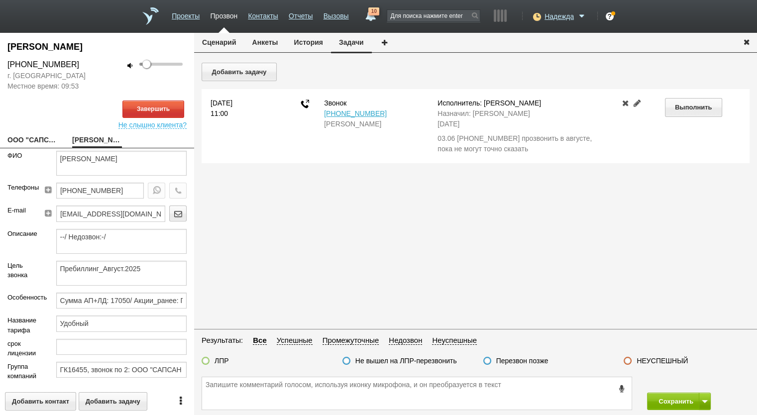
click at [0, 66] on div "[PHONE_NUMBER]" at bounding box center [48, 65] width 97 height 12
type input "100"
drag, startPoint x: 145, startPoint y: 61, endPoint x: 184, endPoint y: 70, distance: 40.4
click at [184, 70] on div "100" at bounding box center [160, 65] width 51 height 12
click at [265, 387] on textarea at bounding box center [417, 393] width 430 height 32
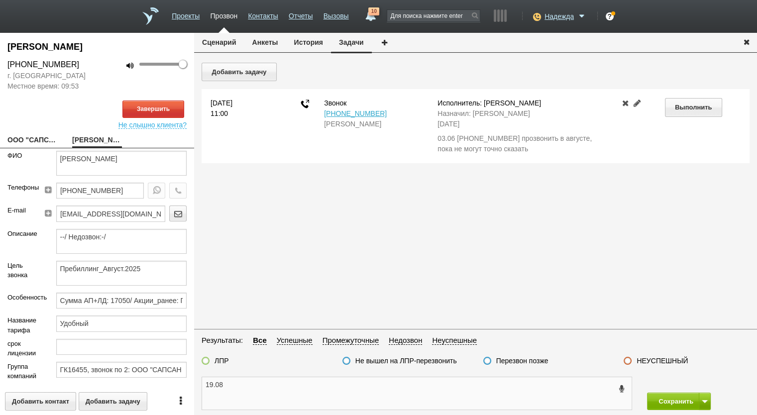
paste textarea "[PHONE_NUMBER]"
type textarea "19.08 [PHONE_NUMBER]"
click at [38, 132] on div "[PERSON_NAME] [PHONE_NUMBER] г. [GEOGRAPHIC_DATA] Местное время: 09:53 100 Заве…" at bounding box center [97, 224] width 194 height 382
click at [38, 139] on link "ООО "САПСАН ОЙЛ"[EMAIL_ADDRESS][DOMAIN_NAME]" at bounding box center [32, 141] width 50 height 14
type textarea "ООО "САПСАН ОЙЛ"[EMAIL_ADDRESS][DOMAIN_NAME]"
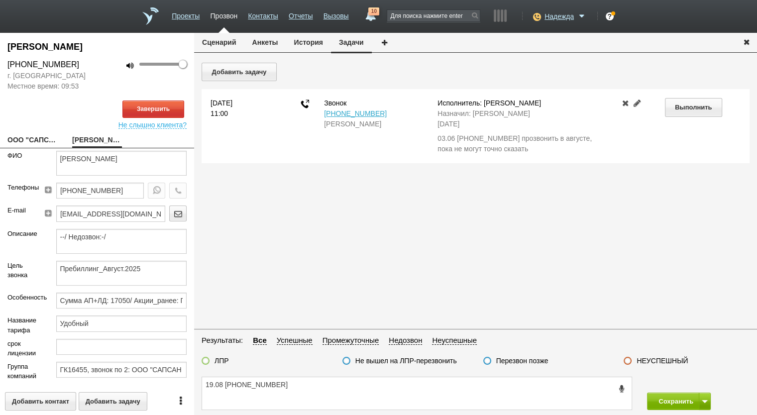
type input "7733452106"
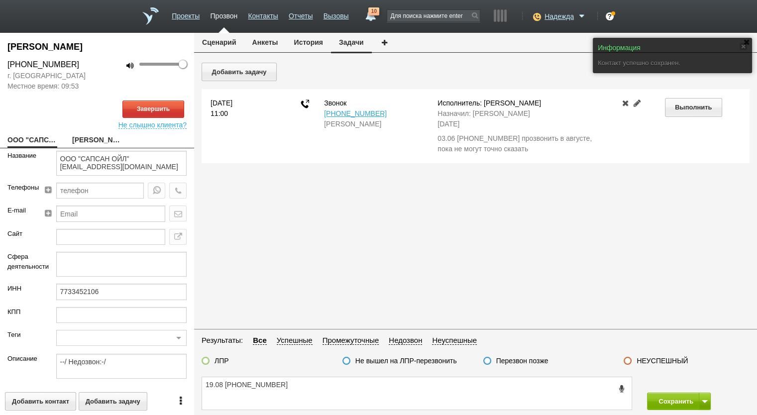
click at [97, 137] on link "[PERSON_NAME]" at bounding box center [97, 141] width 50 height 14
type textarea "[PERSON_NAME]"
type textarea "Пребиллинг_Август.2025"
type input "Сумма АП+ЛД: 17050/ Акции_ранее: Подключение-2024+;"
type input "Удобный"
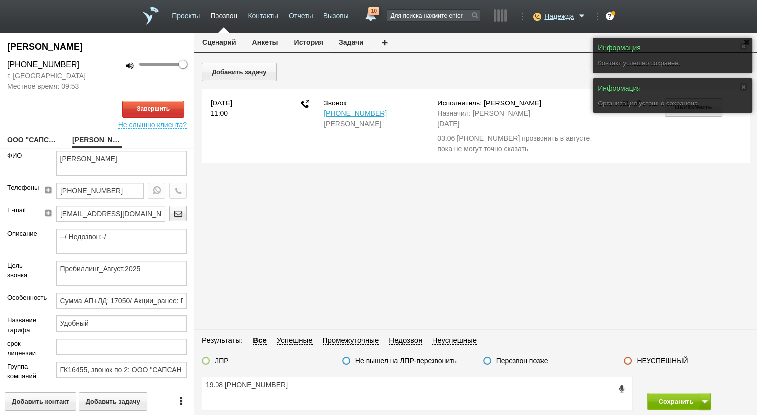
click at [47, 149] on div "[PERSON_NAME] [PHONE_NUMBER] г. [GEOGRAPHIC_DATA] Местное время: 09:53 100 Заве…" at bounding box center [97, 224] width 194 height 382
click at [42, 141] on link "ООО "САПСАН ОЙЛ"[EMAIL_ADDRESS][DOMAIN_NAME]" at bounding box center [32, 141] width 50 height 14
type textarea "ООО "САПСАН ОЙЛ"[EMAIL_ADDRESS][DOMAIN_NAME]"
type input "7733452106"
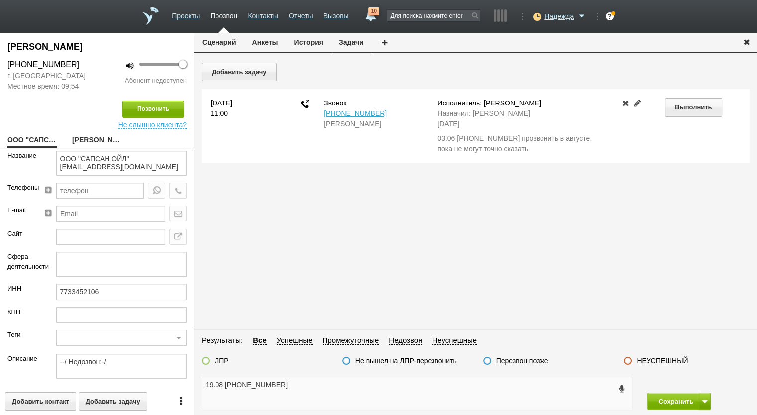
click at [336, 393] on textarea "19.08 [PHONE_NUMBER]" at bounding box center [417, 393] width 430 height 32
type textarea "19.08 [PHONE_NUMBER] нет ответа более мин, сброс"
click at [279, 48] on button "Анкеты" at bounding box center [265, 42] width 42 height 19
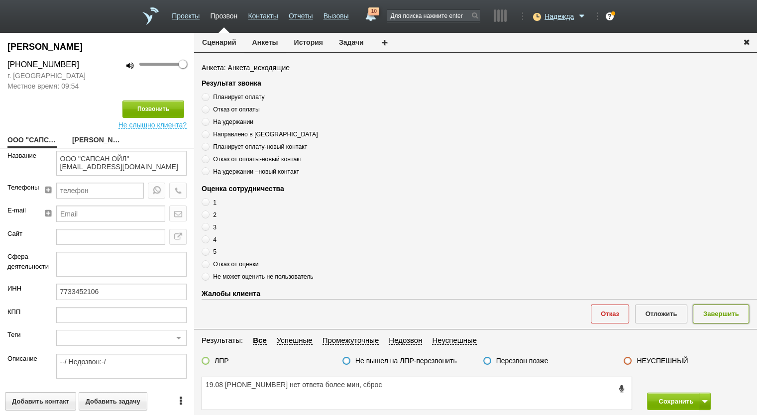
click at [721, 315] on button "Завершить" at bounding box center [721, 314] width 56 height 18
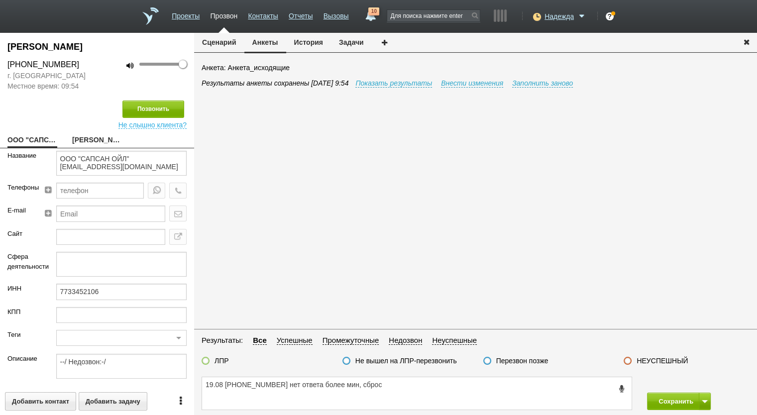
drag, startPoint x: 676, startPoint y: 357, endPoint x: 681, endPoint y: 375, distance: 18.3
click at [675, 357] on label "НЕУСПЕШНЫЙ" at bounding box center [662, 360] width 51 height 9
click at [0, 0] on input "НЕУСПЕШНЫЙ" at bounding box center [0, 0] width 0 height 0
click at [707, 399] on button at bounding box center [705, 401] width 12 height 17
click at [699, 379] on button "Сохранить и остаться" at bounding box center [671, 382] width 77 height 17
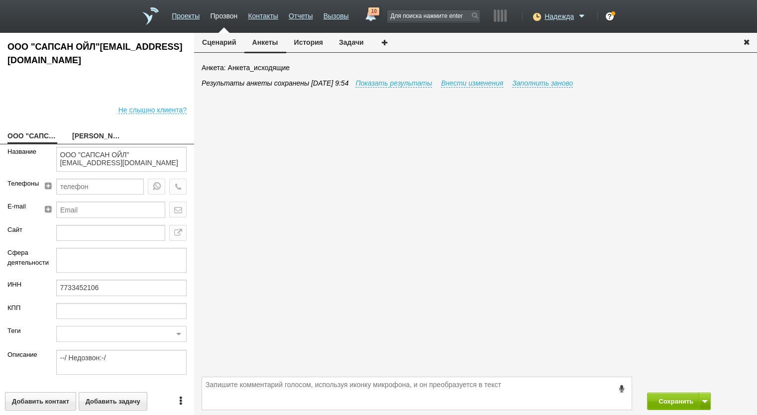
click at [348, 38] on button "Задачи" at bounding box center [351, 42] width 41 height 19
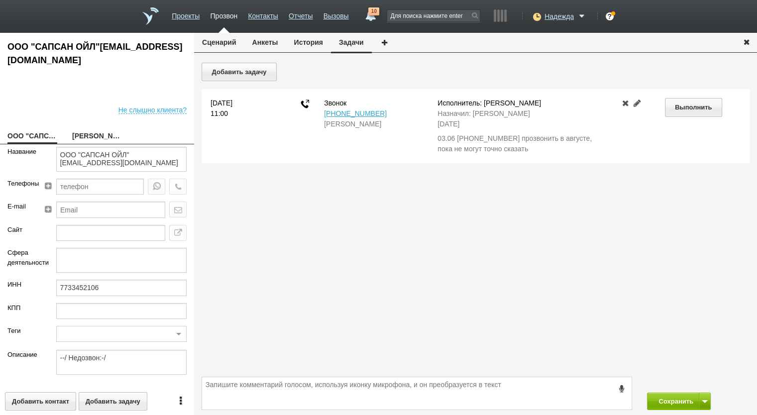
click at [363, 14] on link "10" at bounding box center [370, 13] width 18 height 12
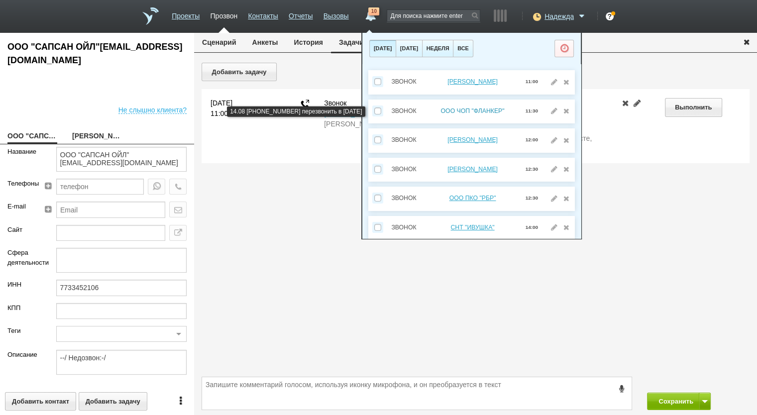
click at [480, 108] on link "ООО ЧОП "ФЛАНКЕР"" at bounding box center [473, 111] width 64 height 7
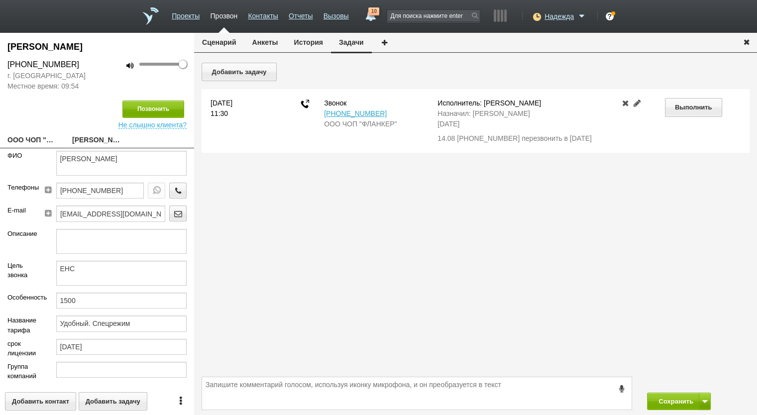
click at [43, 138] on link "ООО ЧОП "ФЛАНКЕР"" at bounding box center [32, 141] width 50 height 14
type textarea "ООО ЧОП "ФЛАНКЕР""
type input "7714731520"
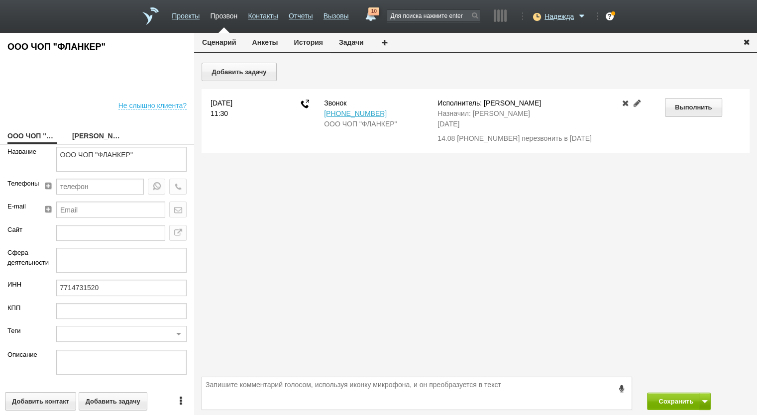
click at [97, 140] on link "[PERSON_NAME]" at bounding box center [97, 137] width 50 height 14
type textarea "[PERSON_NAME]"
type textarea "ЕНС"
type input "1500"
type input "Удобный. Спецрежим"
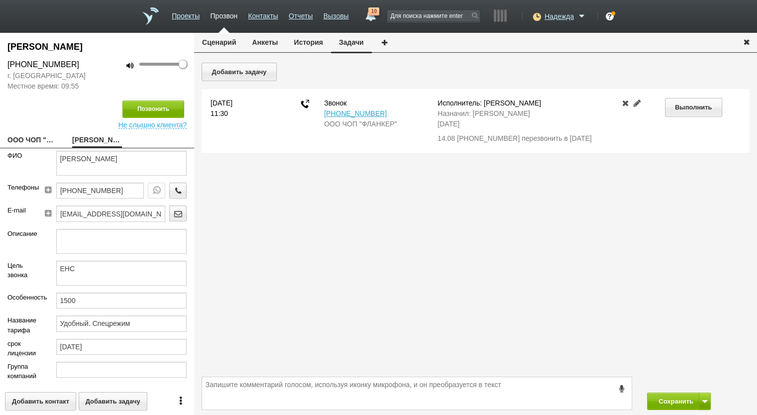
click at [34, 138] on link "ООО ЧОП "ФЛАНКЕР"" at bounding box center [32, 141] width 50 height 14
type textarea "ООО ЧОП "ФЛАНКЕР""
type input "7714731520"
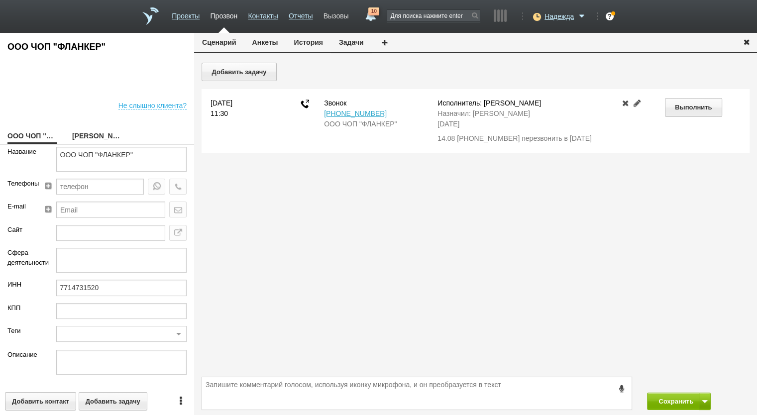
click at [340, 9] on link "Вызовы" at bounding box center [336, 14] width 25 height 14
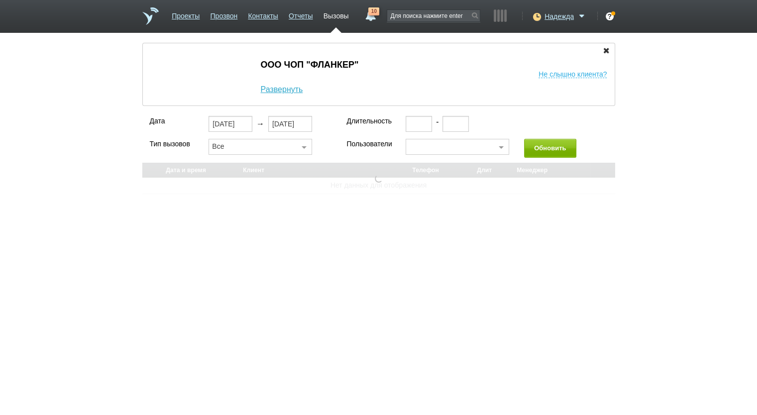
select select "30"
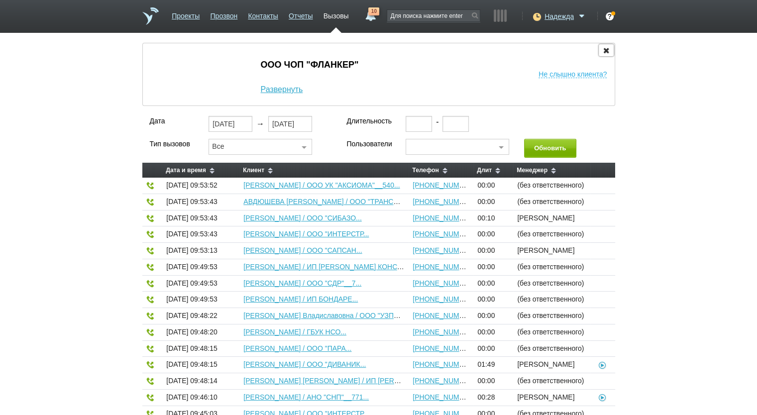
click at [607, 48] on icon "button" at bounding box center [606, 49] width 11 height 7
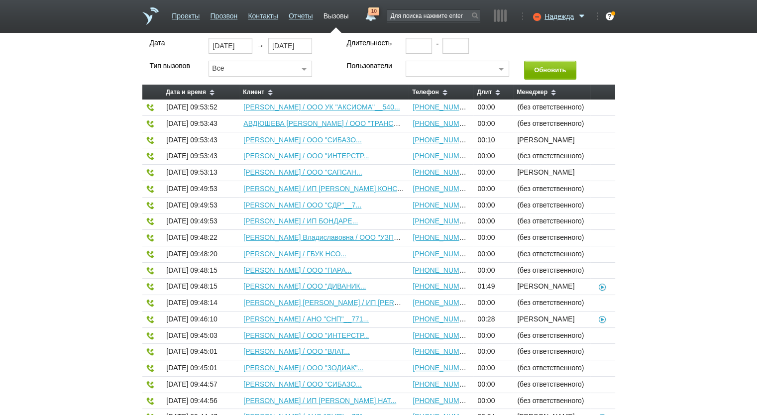
click at [371, 15] on link "10" at bounding box center [370, 13] width 18 height 12
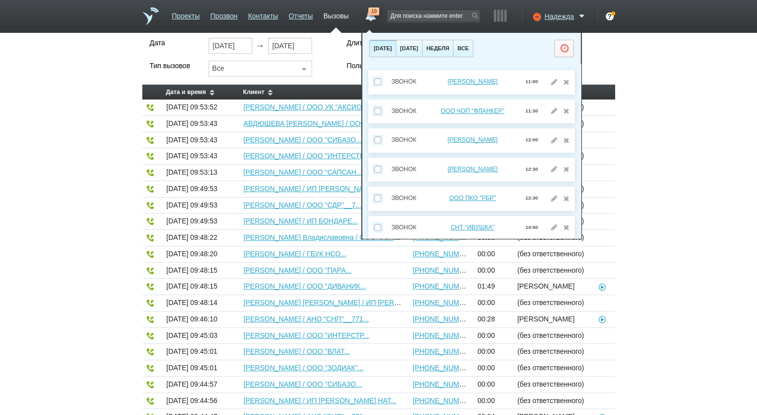
click at [660, 149] on div "Дата [DATE] → [DATE] Длительность - Тип вызовов Все Все Исходящие Входящие Проп…" at bounding box center [378, 328] width 757 height 580
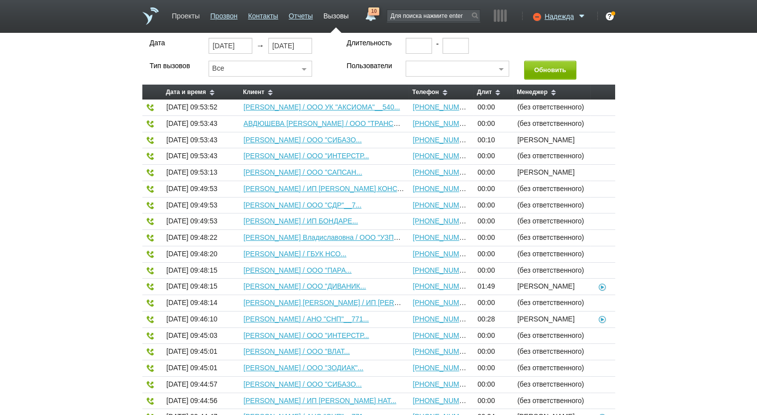
click at [190, 16] on link "Проекты" at bounding box center [186, 14] width 28 height 14
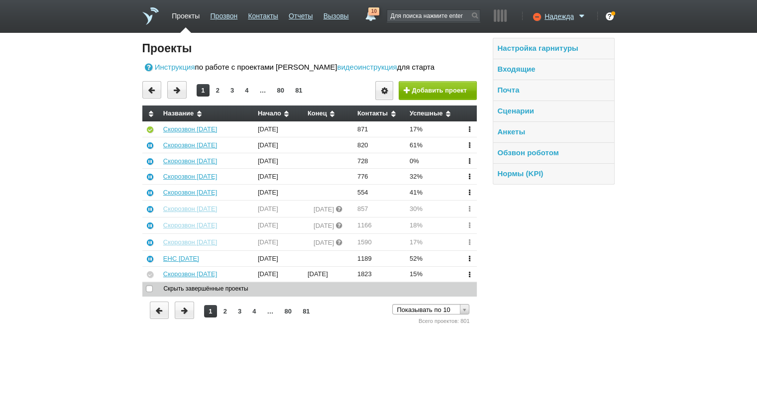
click at [197, 124] on td "Скорозвон [DATE]" at bounding box center [207, 128] width 95 height 15
click at [198, 128] on link "Скорозвон [DATE]" at bounding box center [190, 128] width 54 height 7
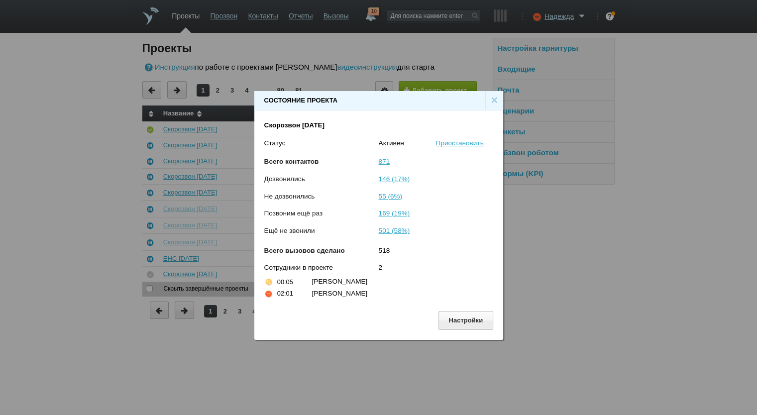
click at [492, 98] on div "×" at bounding box center [494, 100] width 18 height 19
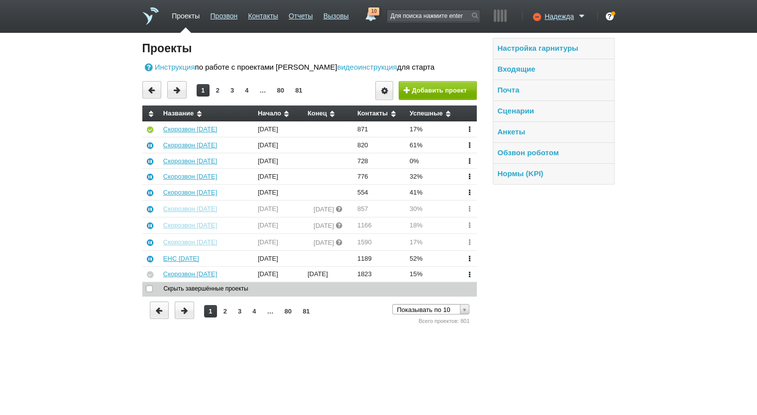
click at [341, 24] on li "Вызовы" at bounding box center [336, 20] width 25 height 26
click at [338, 12] on link "Вызовы" at bounding box center [336, 14] width 25 height 14
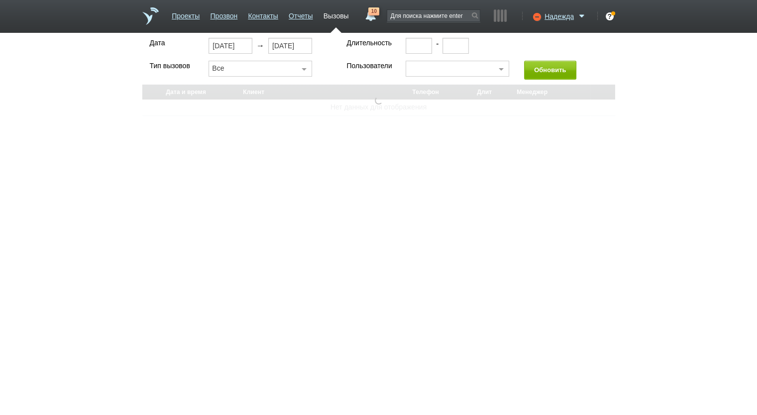
select select "30"
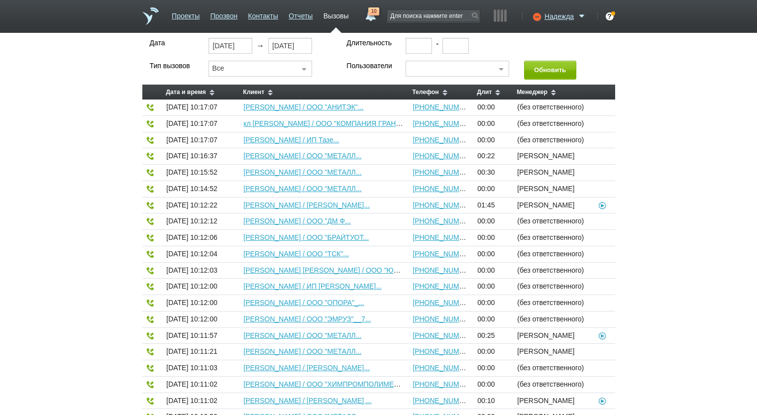
select select "30"
click at [373, 16] on link "10" at bounding box center [370, 13] width 18 height 12
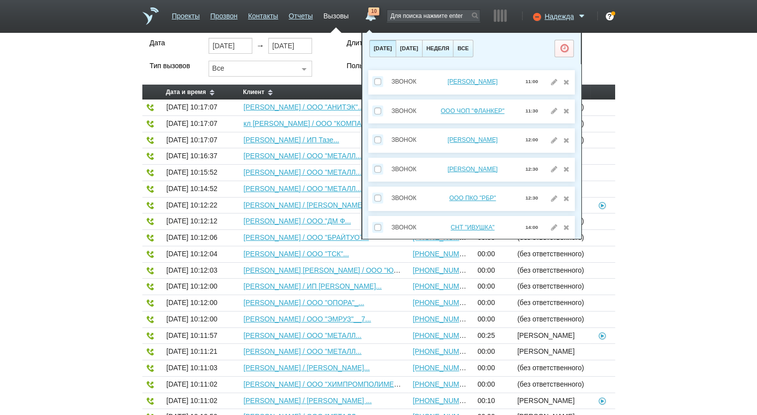
click at [686, 175] on div "Дата 19.08.2025 → 19.08.2025 Длительность - Тип вызовов Все Все Исходящие Входя…" at bounding box center [378, 328] width 757 height 580
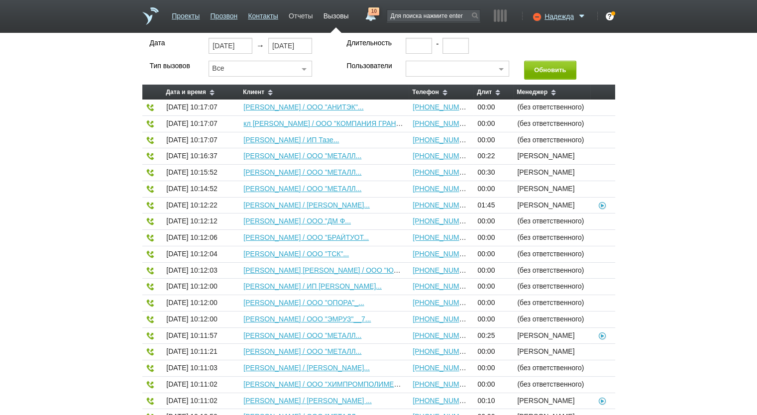
click at [293, 18] on link "Отчеты" at bounding box center [301, 14] width 24 height 14
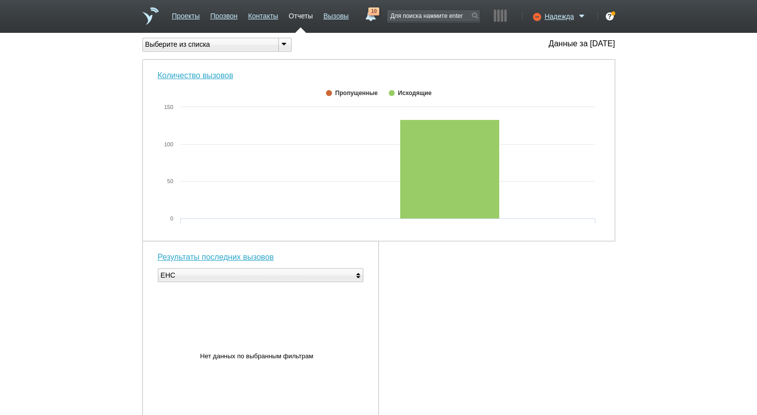
click at [369, 14] on span "10" at bounding box center [373, 11] width 11 height 8
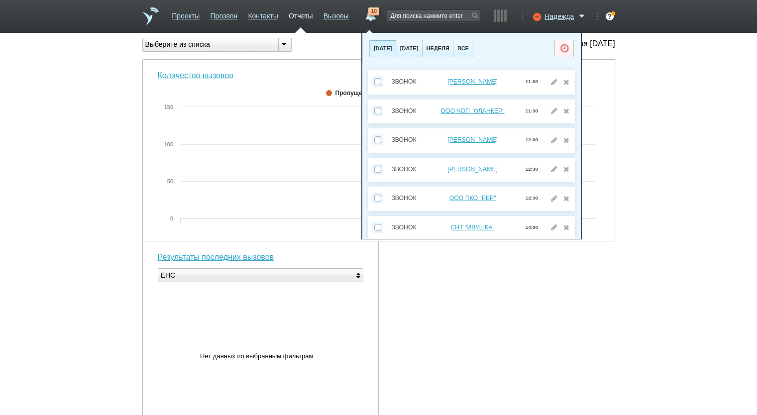
click at [681, 144] on div "Вы можете звонить напрямую из строки поиска - введите номер и нажмите "Позвонит…" at bounding box center [378, 350] width 757 height 624
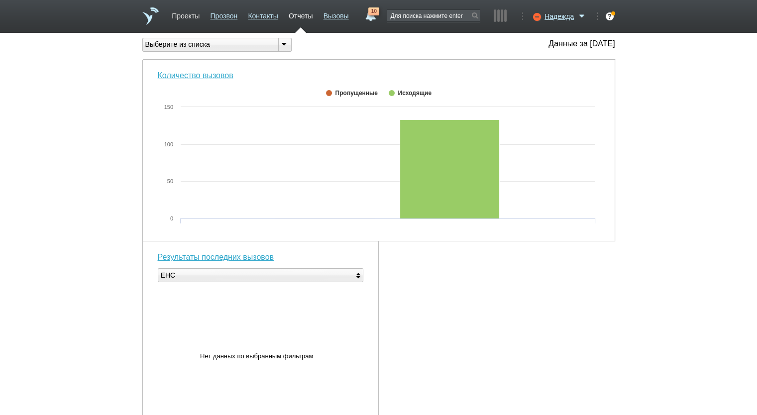
click at [190, 11] on link "Проекты" at bounding box center [186, 14] width 28 height 14
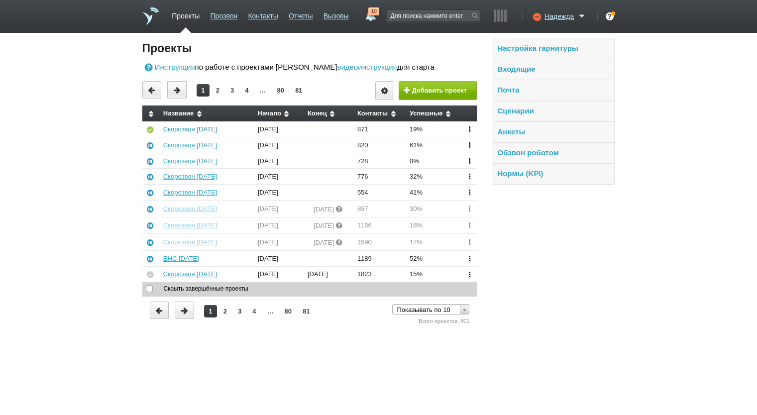
click at [189, 131] on link "Скорозвон [DATE]" at bounding box center [190, 128] width 54 height 7
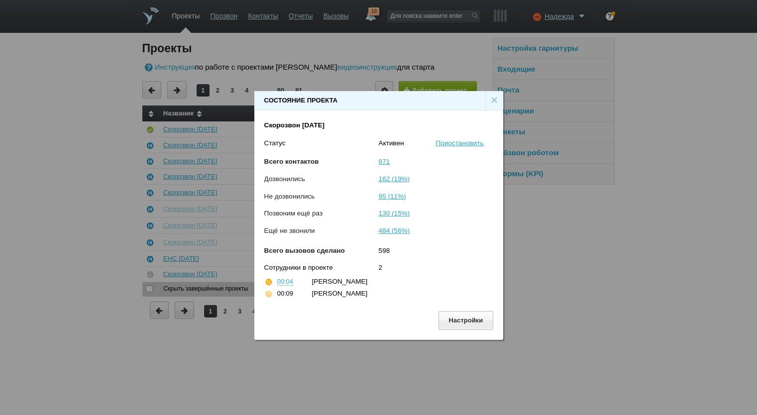
click at [490, 100] on div "×" at bounding box center [494, 100] width 18 height 19
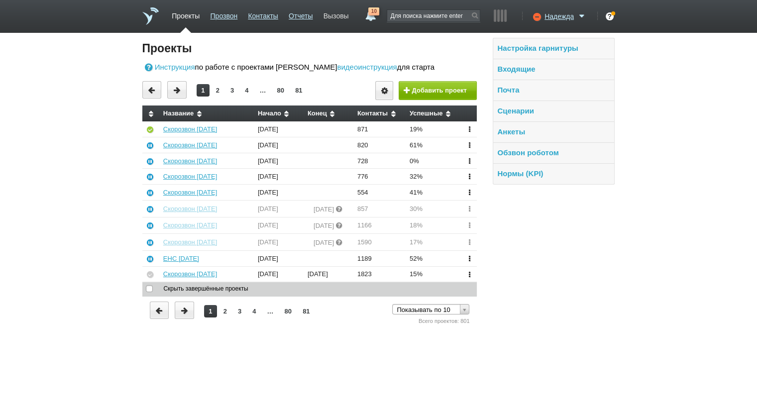
click at [333, 18] on link "Вызовы" at bounding box center [336, 14] width 25 height 14
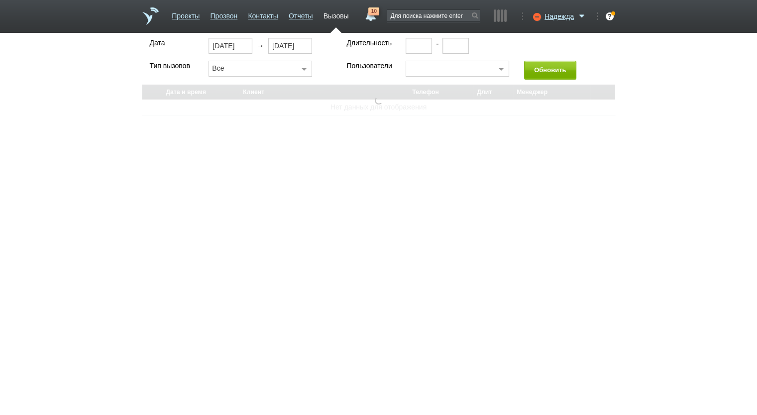
select select "30"
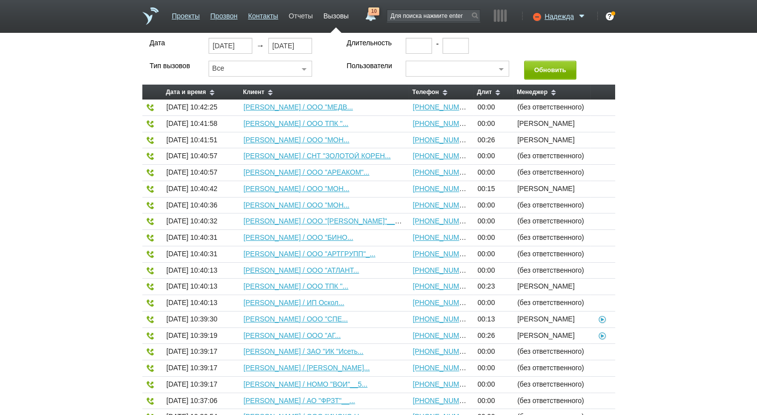
click at [308, 17] on link "Отчеты" at bounding box center [301, 14] width 24 height 14
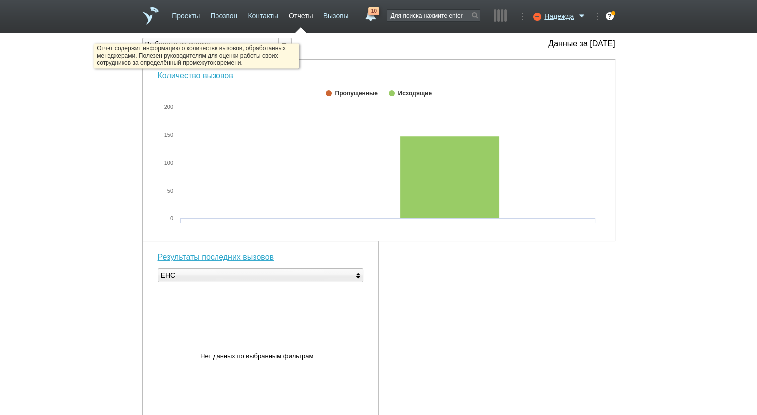
click at [214, 76] on link "Количество вызовов" at bounding box center [196, 75] width 76 height 8
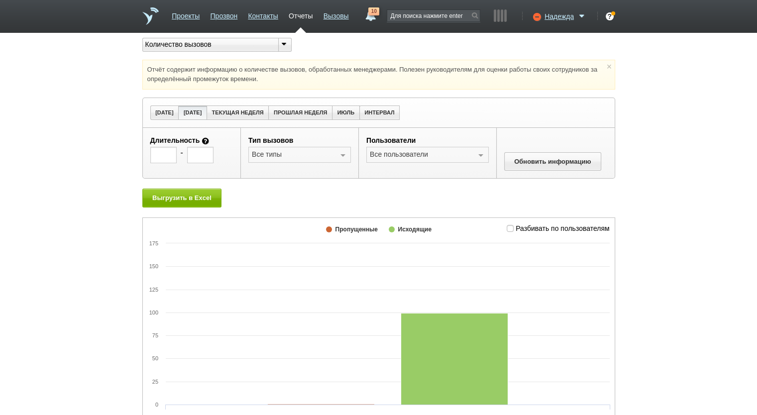
click at [528, 220] on rect at bounding box center [379, 317] width 472 height 199
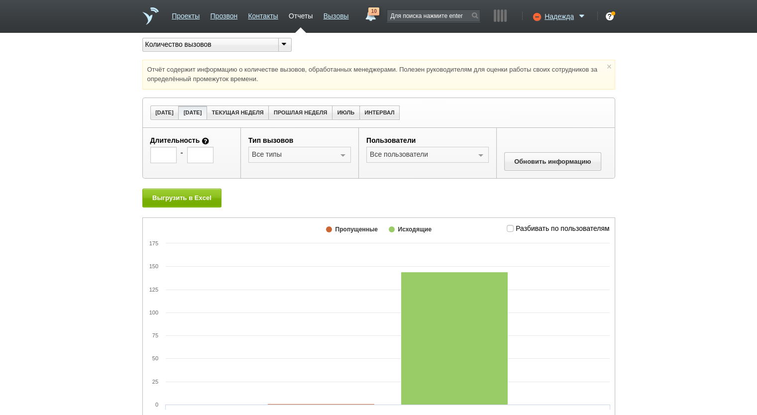
click at [528, 224] on span "Разбивать по пользователям" at bounding box center [563, 228] width 94 height 8
click at [513, 224] on input "Разбивать по пользователям" at bounding box center [510, 226] width 6 height 6
checkbox input "true"
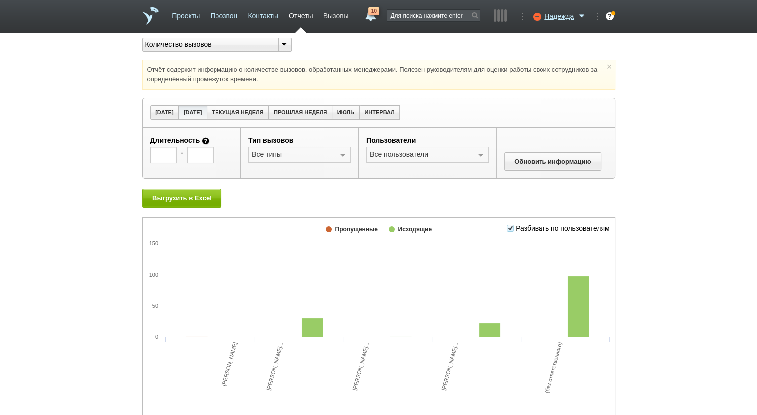
click at [336, 18] on link "Вызовы" at bounding box center [336, 14] width 25 height 14
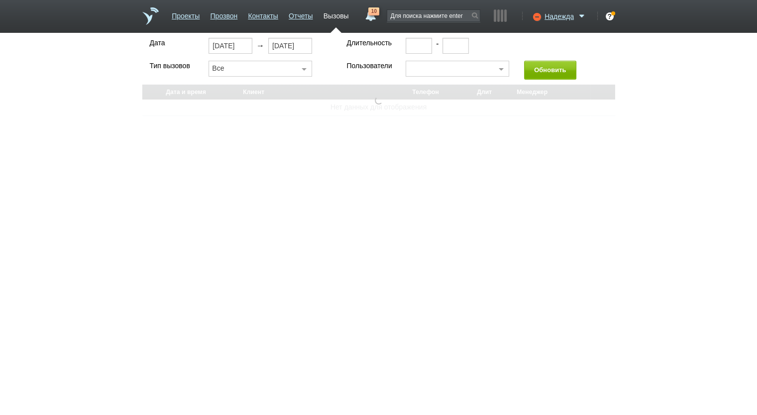
select select "30"
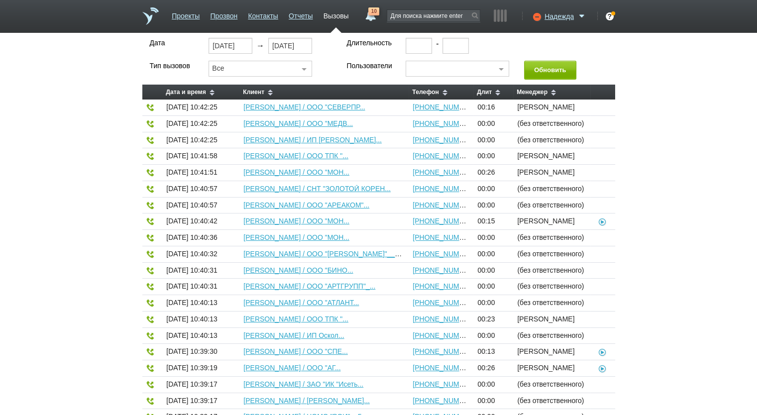
click at [370, 15] on link "10" at bounding box center [370, 13] width 18 height 12
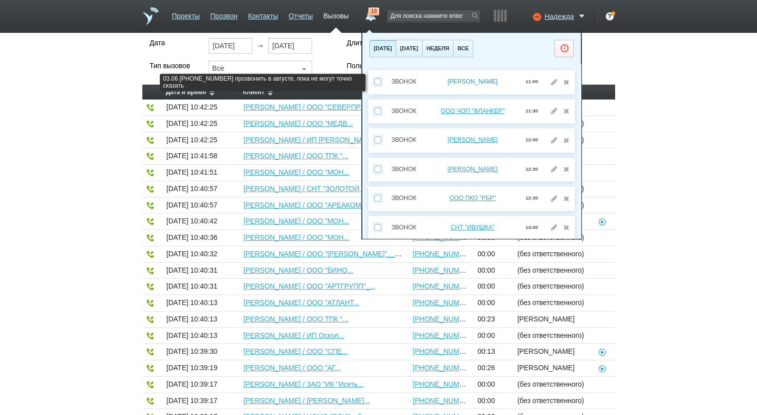
click at [447, 79] on link "[PERSON_NAME]" at bounding box center [472, 81] width 50 height 7
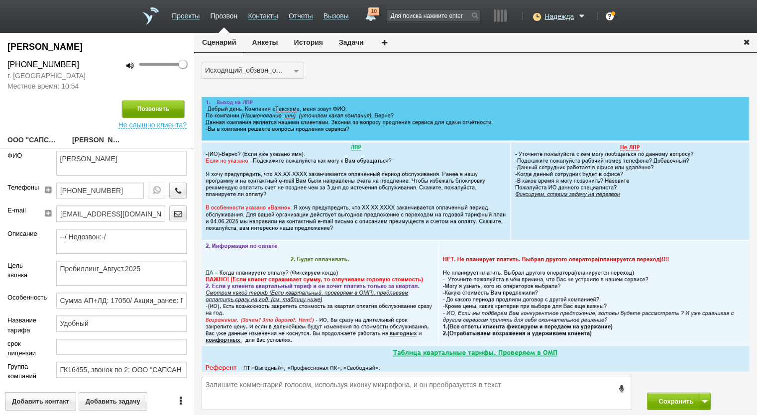
click at [156, 114] on button "Позвонить" at bounding box center [153, 109] width 62 height 17
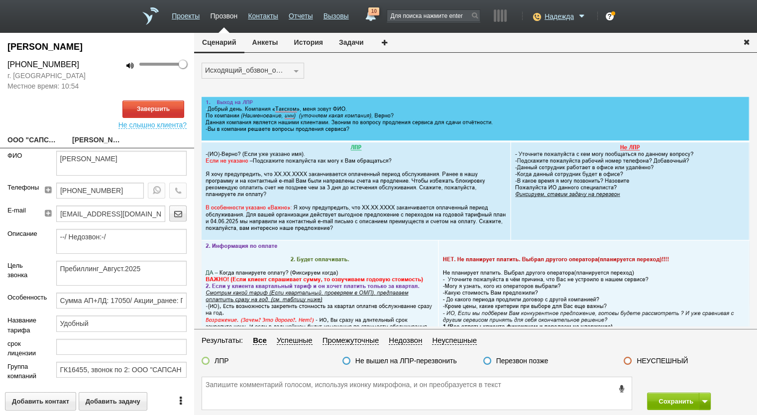
drag, startPoint x: 75, startPoint y: 66, endPoint x: 0, endPoint y: 65, distance: 75.2
click at [0, 65] on div "[PHONE_NUMBER]" at bounding box center [48, 65] width 97 height 12
copy div "[PHONE_NUMBER]"
click at [263, 45] on button "Анкеты" at bounding box center [265, 42] width 42 height 19
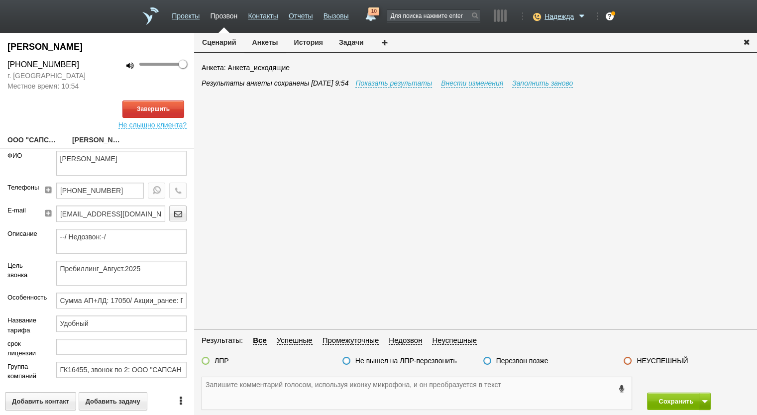
click at [318, 380] on textarea at bounding box center [417, 393] width 430 height 32
paste textarea "[PHONE_NUMBER]"
type textarea "19.08 [PHONE_NUMBER]"
click at [45, 144] on link "ООО "САПСАН ОЙЛ"[EMAIL_ADDRESS][DOMAIN_NAME]" at bounding box center [32, 141] width 50 height 14
type textarea "ООО "САПСАН ОЙЛ"[EMAIL_ADDRESS][DOMAIN_NAME]"
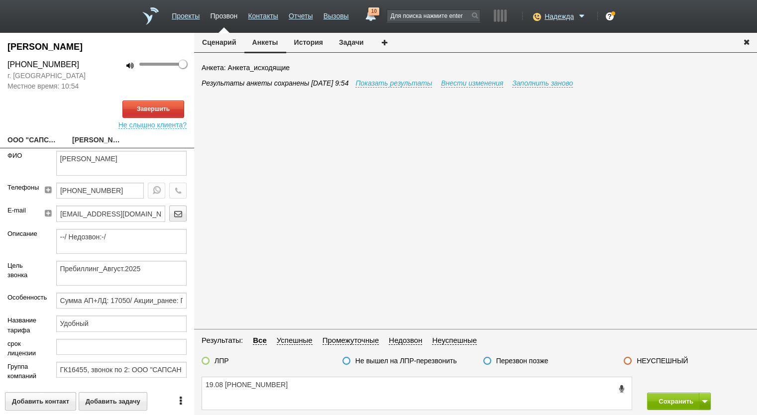
type input "7733452106"
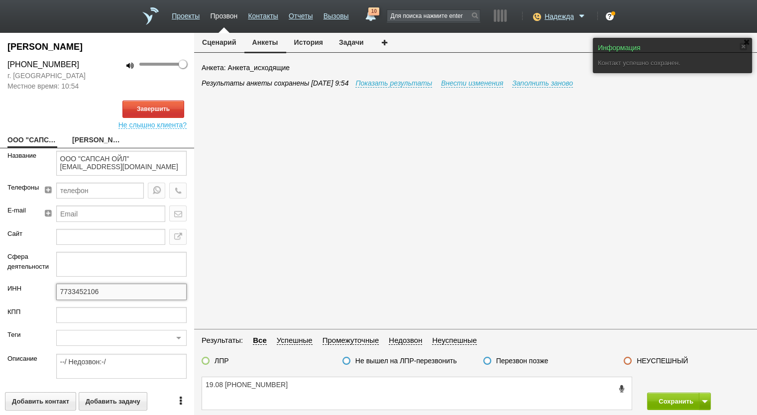
drag, startPoint x: 105, startPoint y: 287, endPoint x: 161, endPoint y: 349, distance: 83.8
click at [28, 290] on div "ИНН 7733452106" at bounding box center [97, 295] width 194 height 23
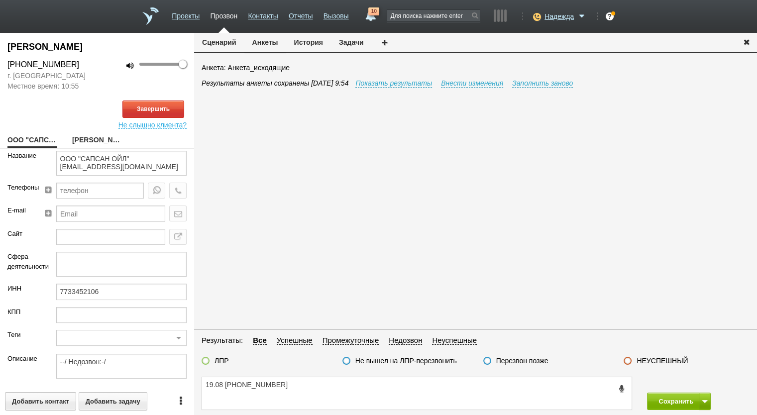
click at [717, 147] on div "Результаты анкеты сохранены 19.08.2025 9:54 Показать результаты Внести изменени…" at bounding box center [480, 203] width 556 height 251
click at [90, 130] on div "ГАНЧАРОВА НАТАЛИЯ ОЛЕГОВНА +7 (499) 157-01-61 г. Москва Местное время: 10:55 10…" at bounding box center [97, 224] width 194 height 382
click at [89, 135] on link "[PERSON_NAME]" at bounding box center [97, 141] width 50 height 14
type textarea "[PERSON_NAME]"
type textarea "Пребиллинг_Август.2025"
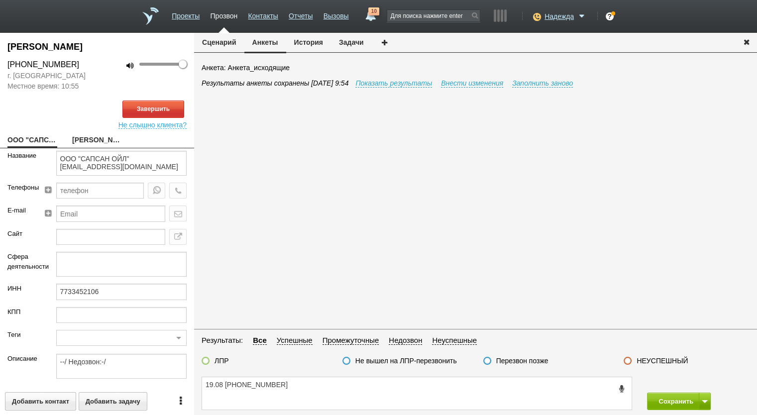
type input "Сумма АП+ЛД: 17050/ Акции_ранее: Подключение-2024+;"
type input "Удобный"
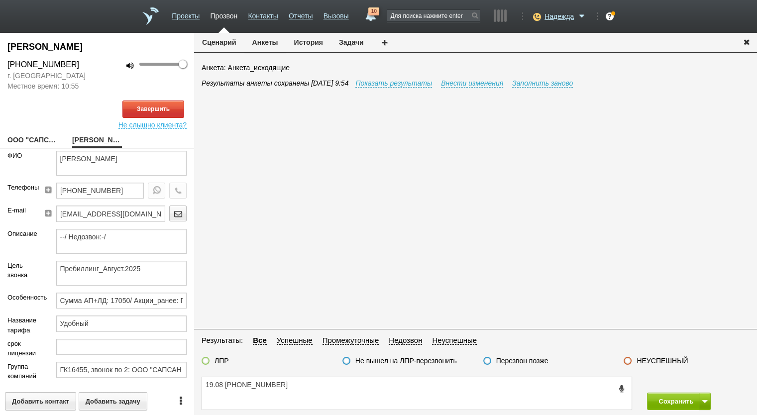
click at [747, 173] on div "Результаты анкеты сохранены 19.08.2025 9:54 Показать результаты Внести изменени…" at bounding box center [480, 203] width 556 height 251
click at [717, 170] on div "Результаты анкеты сохранены 19.08.2025 9:54 Показать результаты Внести изменени…" at bounding box center [480, 203] width 556 height 251
click at [157, 102] on button "Завершить" at bounding box center [153, 109] width 62 height 17
click at [328, 389] on textarea "19.08 [PHONE_NUMBER]" at bounding box center [417, 393] width 430 height 32
type textarea "19.08 [PHONE_NUMBER] нет ответа"
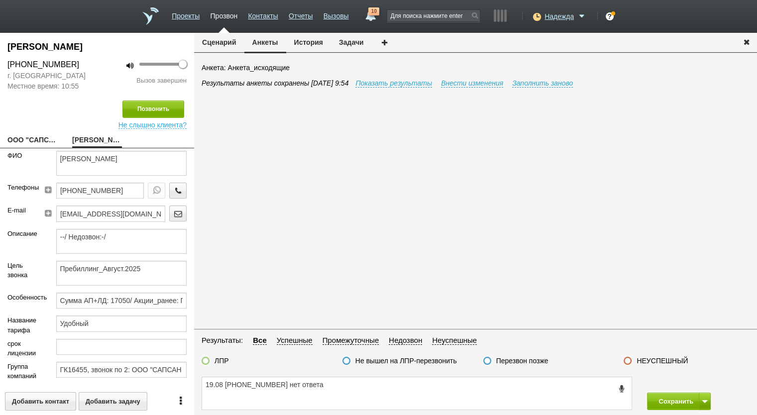
click at [646, 355] on fieldset "Результаты: Все Успешные Промежуточные Недозвон Неуспешные ЛПР Не вышел на ЛПР-…" at bounding box center [475, 353] width 563 height 37
click at [662, 357] on label "НЕУСПЕШНЫЙ" at bounding box center [662, 360] width 51 height 9
click at [0, 0] on input "НЕУСПЕШНЫЙ" at bounding box center [0, 0] width 0 height 0
click at [703, 396] on button at bounding box center [705, 401] width 12 height 17
click at [688, 382] on button "Сохранить и остаться" at bounding box center [671, 382] width 77 height 17
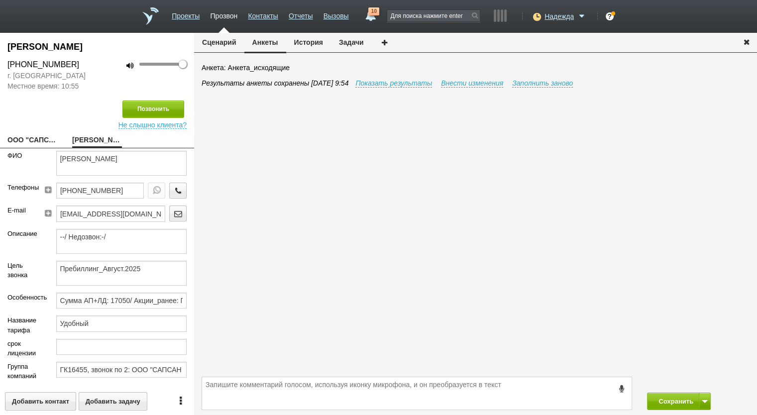
click at [345, 41] on button "Задачи" at bounding box center [351, 42] width 41 height 19
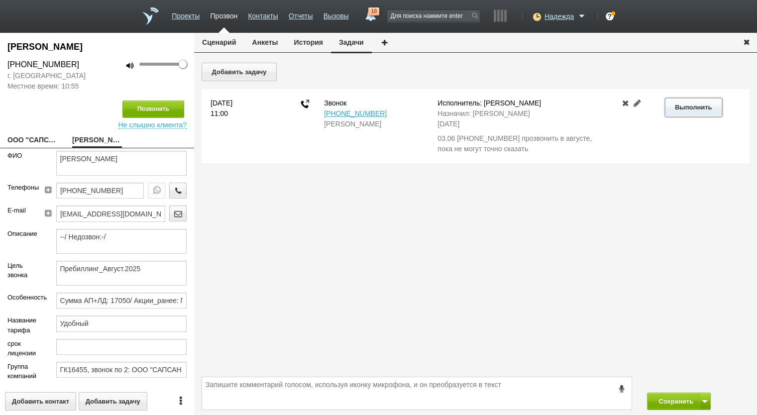
click at [687, 109] on button "Выполнить" at bounding box center [693, 107] width 57 height 18
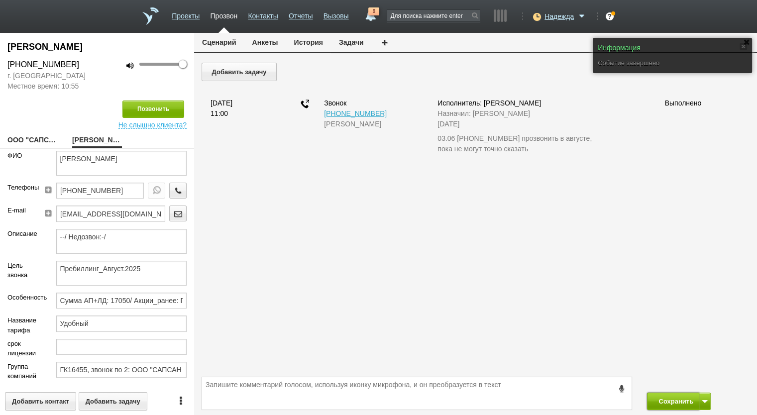
click at [665, 397] on button "Сохранить" at bounding box center [673, 401] width 52 height 17
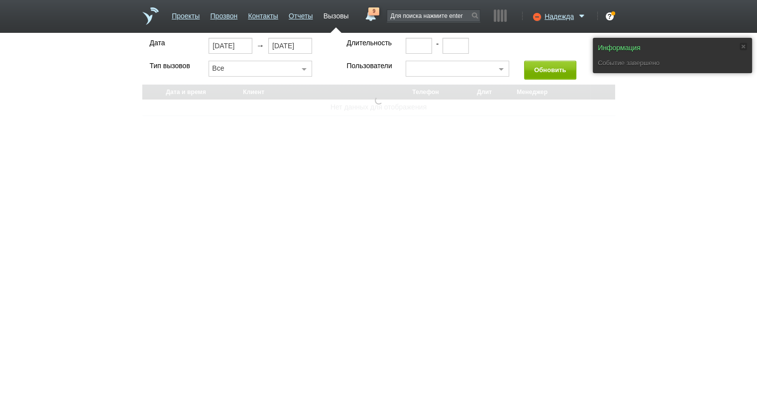
select select "30"
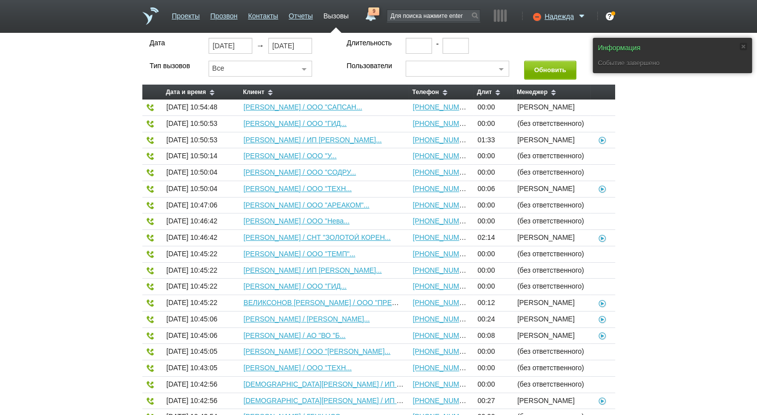
click at [340, 14] on link "Вызовы" at bounding box center [336, 14] width 25 height 14
click at [369, 12] on span "9" at bounding box center [373, 11] width 11 height 8
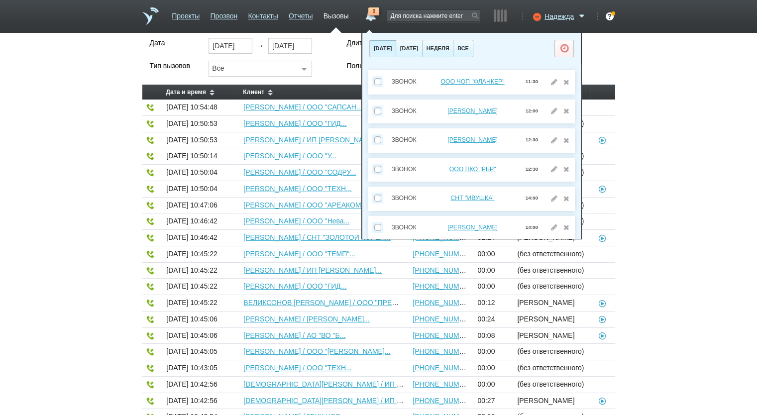
click at [640, 166] on div "Дата 19.08.2025 → 19.08.2025 Длительность - Тип вызовов Все Все Исходящие Входя…" at bounding box center [378, 328] width 757 height 580
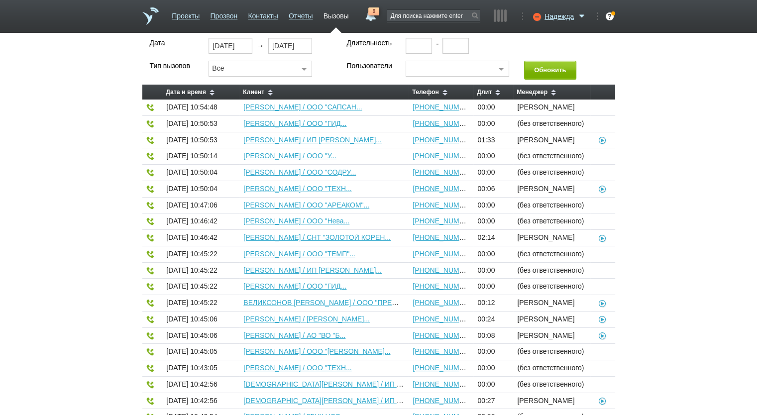
click at [370, 10] on span "9" at bounding box center [373, 11] width 11 height 8
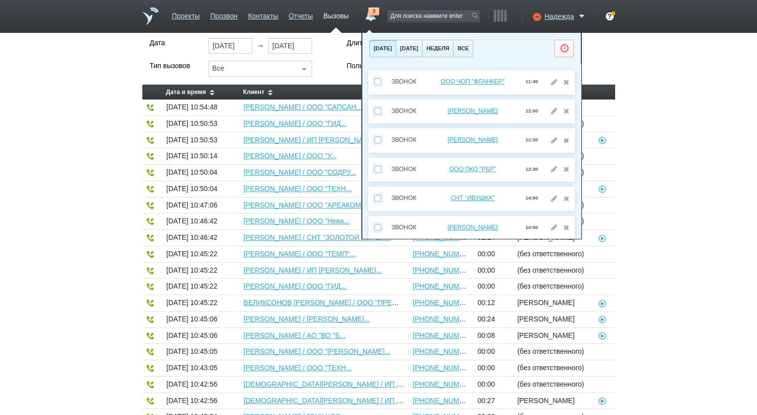
click at [667, 110] on div "Дата 19.08.2025 → 19.08.2025 Длительность - Тип вызовов Все Все Исходящие Входя…" at bounding box center [378, 328] width 757 height 580
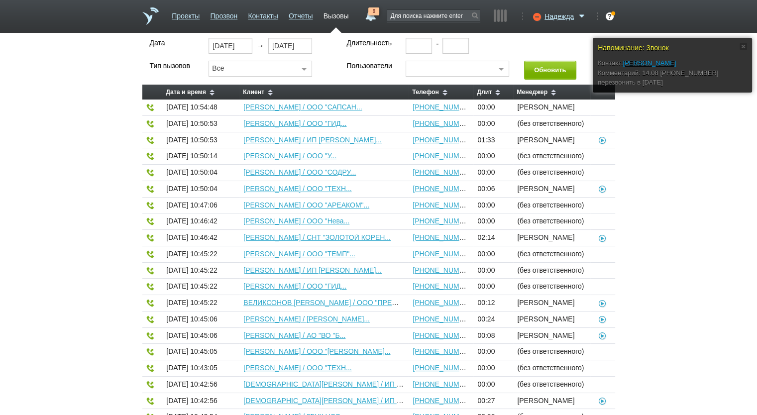
click at [342, 15] on link "Вызовы" at bounding box center [336, 14] width 25 height 14
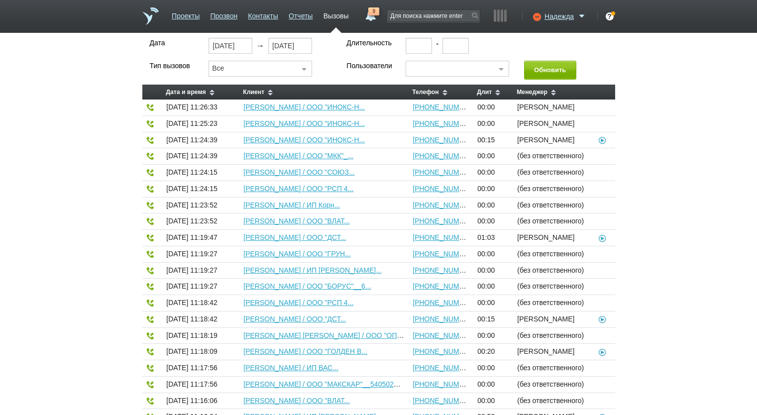
select select "30"
click at [195, 15] on link "Проекты" at bounding box center [186, 14] width 28 height 14
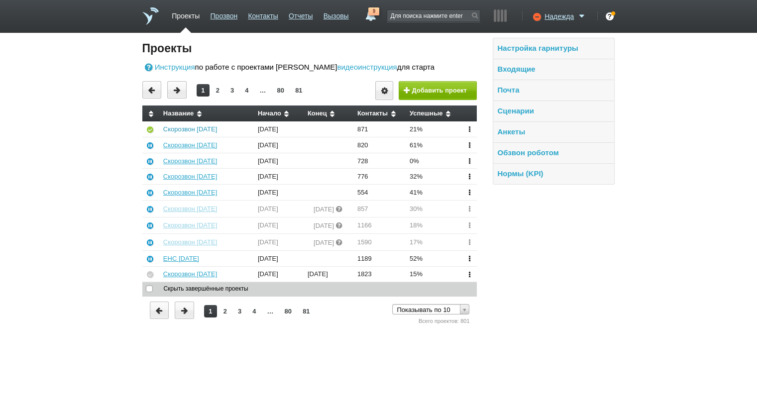
click at [207, 128] on link "Скорозвон [DATE]" at bounding box center [190, 128] width 54 height 7
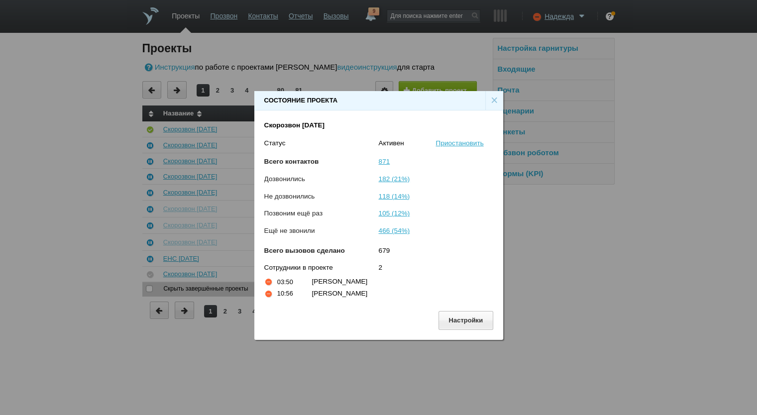
click at [492, 98] on div "×" at bounding box center [494, 100] width 18 height 19
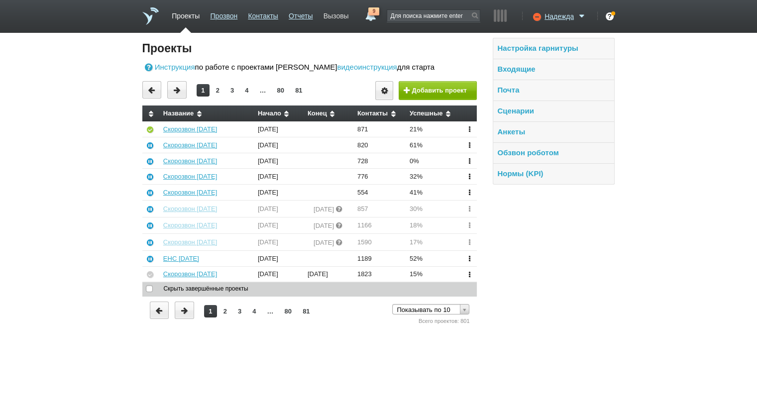
click at [339, 14] on link "Вызовы" at bounding box center [336, 14] width 25 height 14
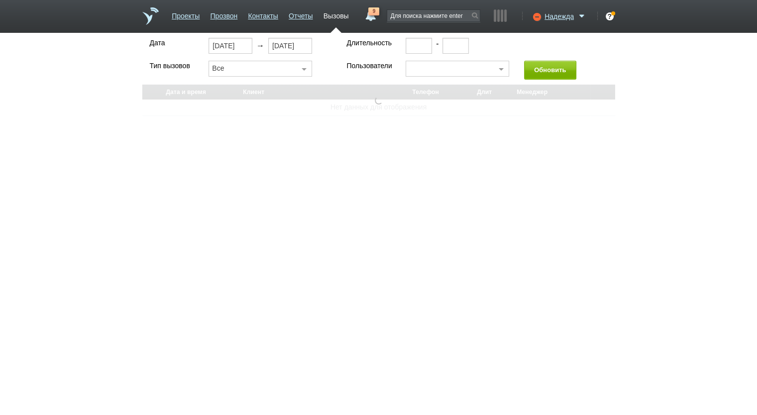
select select "30"
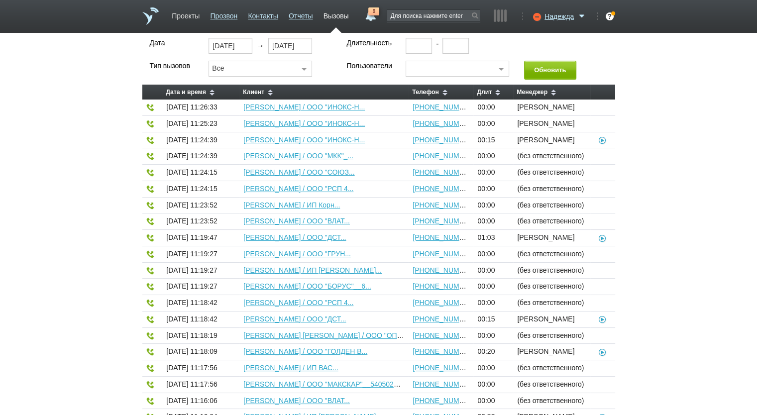
click at [176, 15] on link "Проекты" at bounding box center [186, 14] width 28 height 14
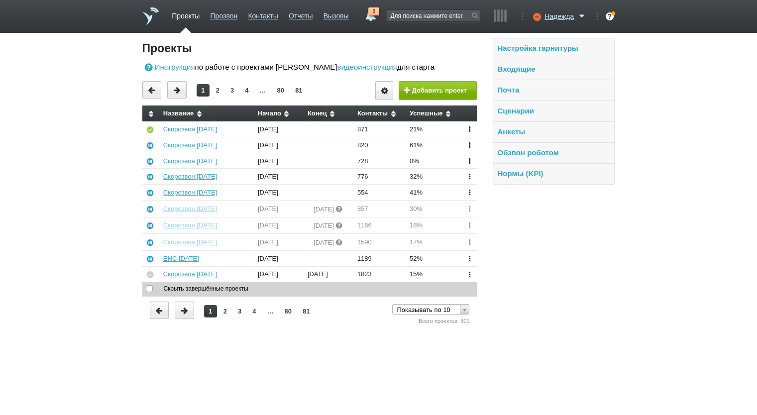
click at [193, 128] on link "Скорозвон [DATE]" at bounding box center [190, 128] width 54 height 7
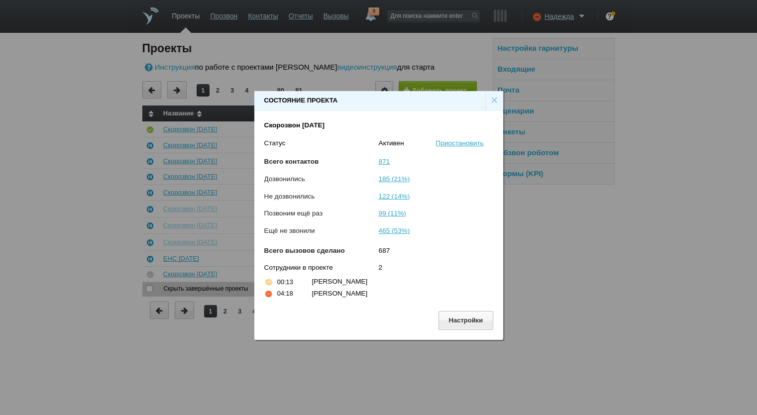
click at [490, 96] on div "×" at bounding box center [494, 100] width 18 height 19
